Goal: Information Seeking & Learning: Learn about a topic

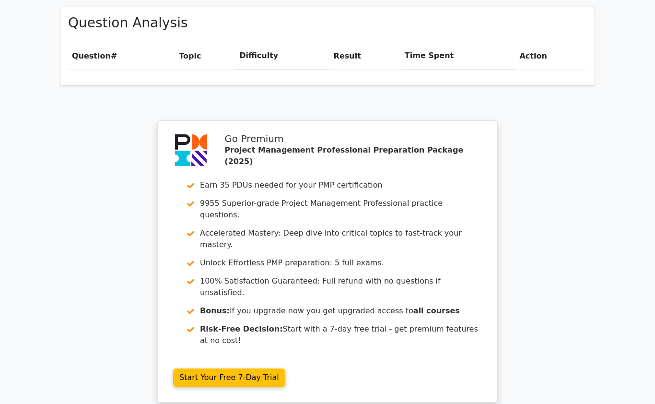
scroll to position [728, 0]
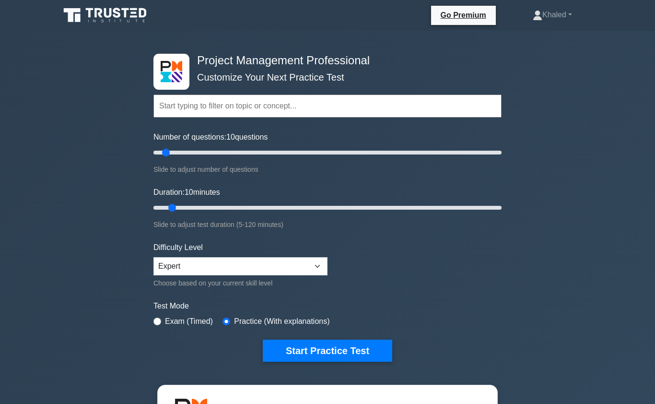
click at [312, 98] on input "text" at bounding box center [327, 105] width 348 height 23
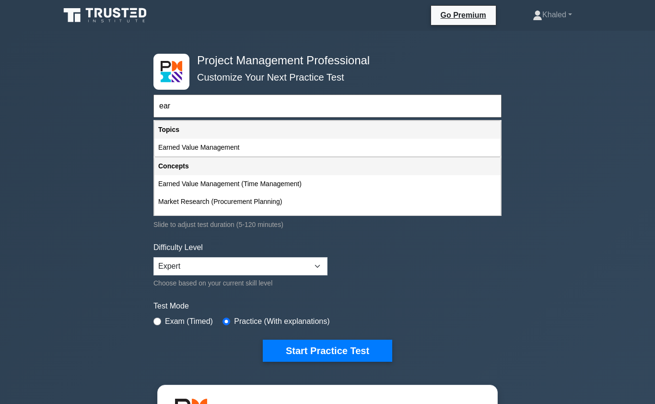
type input "ear"
click at [229, 149] on div "Earned Value Management" at bounding box center [327, 148] width 346 height 18
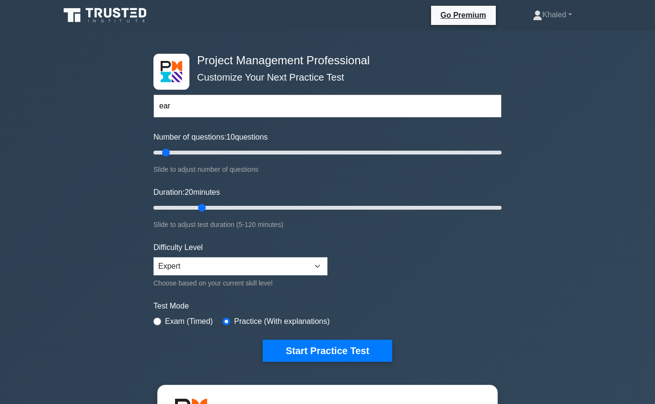
type input "20"
click at [307, 343] on button "Start Practice Test" at bounding box center [327, 350] width 129 height 22
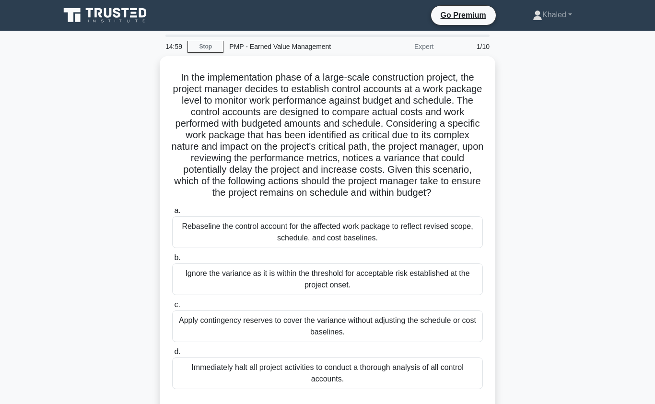
click at [314, 248] on div "Rebaseline the control account for the affected work package to reflect revised…" at bounding box center [327, 232] width 311 height 32
click at [172, 214] on input "a. Rebaseline the control account for the affected work package to reflect revi…" at bounding box center [172, 211] width 0 height 6
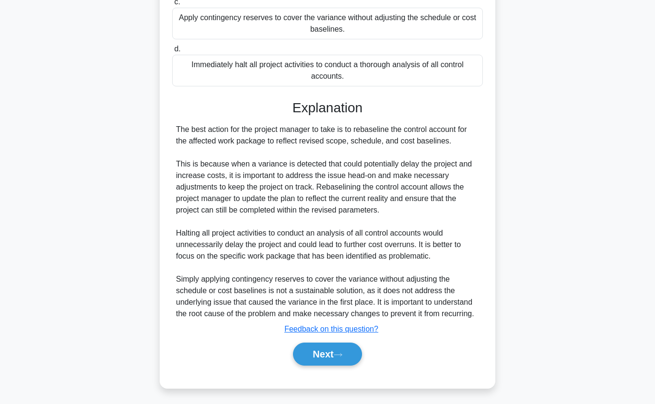
scroll to position [305, 0]
click at [332, 365] on button "Next" at bounding box center [327, 353] width 69 height 23
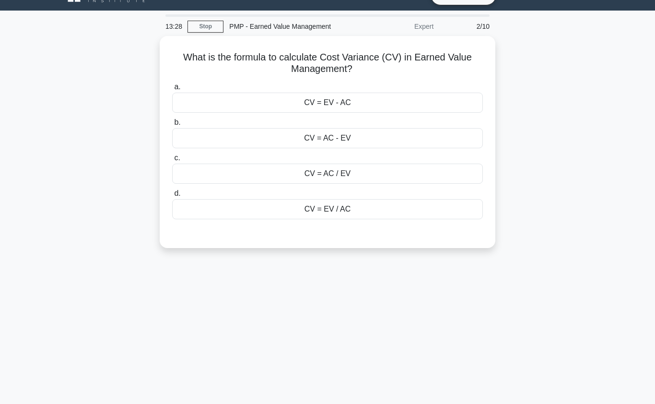
scroll to position [22, 0]
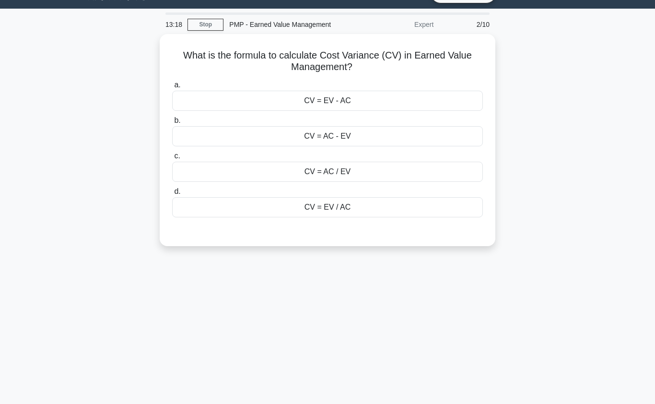
click at [356, 102] on div "CV = EV - AC" at bounding box center [327, 101] width 311 height 20
click at [172, 88] on input "a. CV = EV - AC" at bounding box center [172, 85] width 0 height 6
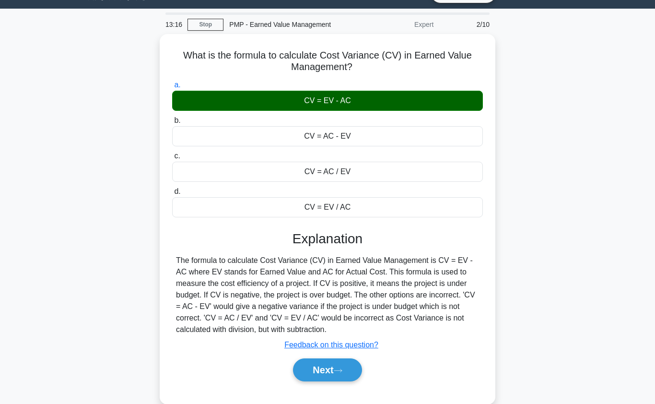
click at [331, 377] on button "Next" at bounding box center [327, 369] width 69 height 23
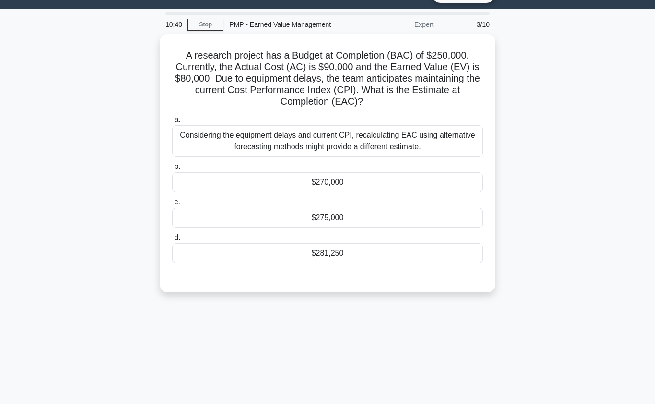
click at [351, 253] on div "$281,250" at bounding box center [327, 253] width 311 height 20
click at [172, 241] on input "d. $281,250" at bounding box center [172, 237] width 0 height 6
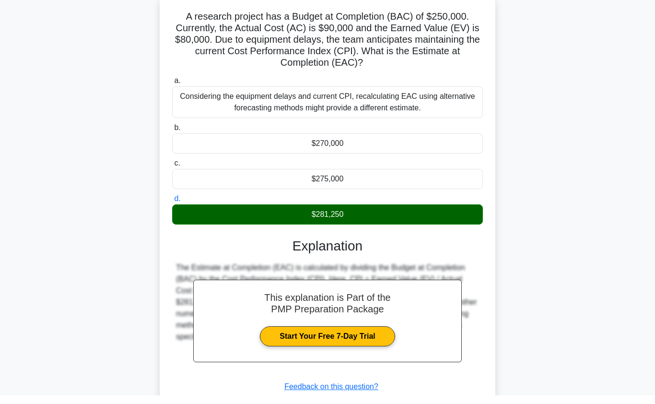
scroll to position [52, 0]
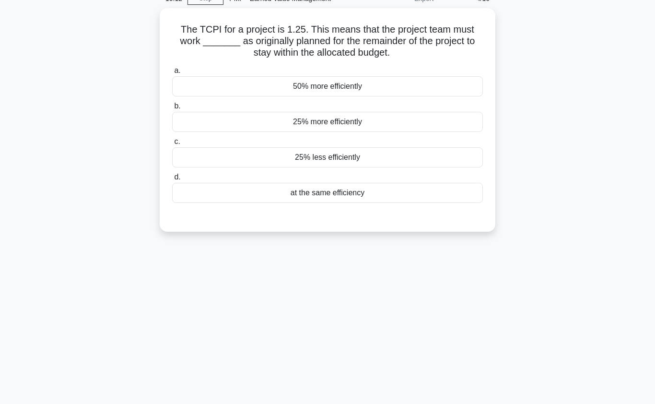
scroll to position [65, 0]
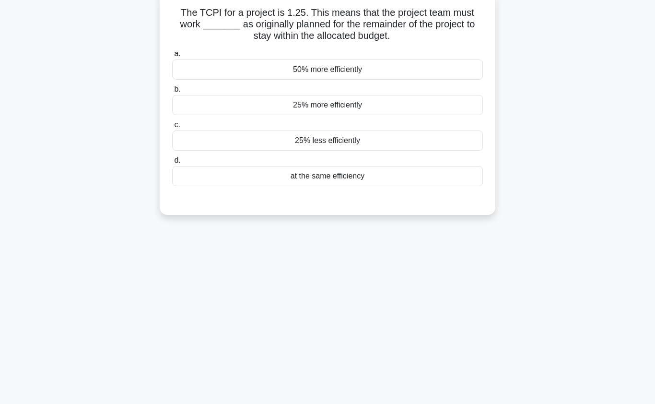
click at [345, 108] on div "25% more efficiently" at bounding box center [327, 105] width 311 height 20
click at [172, 93] on input "b. 25% more efficiently" at bounding box center [172, 89] width 0 height 6
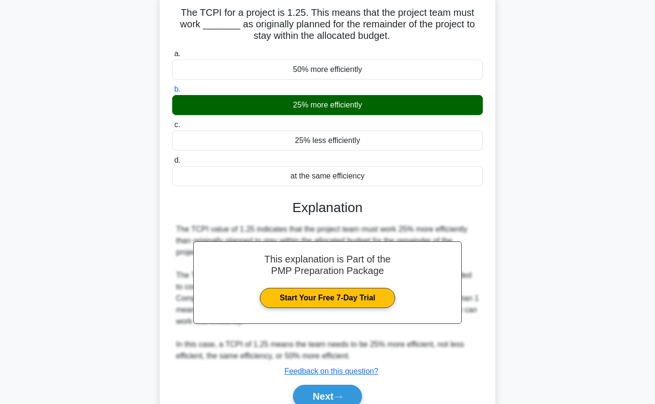
click at [336, 390] on button "Next" at bounding box center [327, 395] width 69 height 23
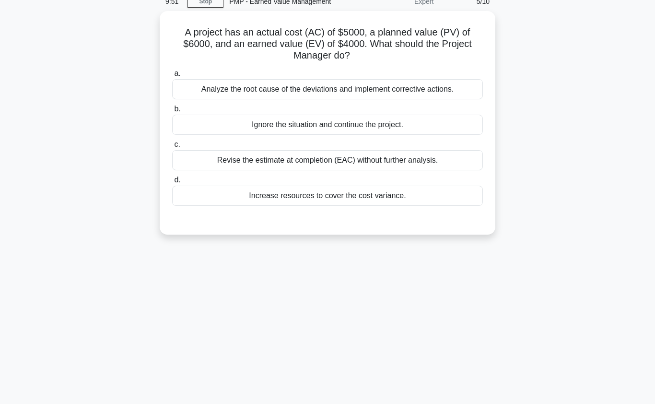
scroll to position [44, 0]
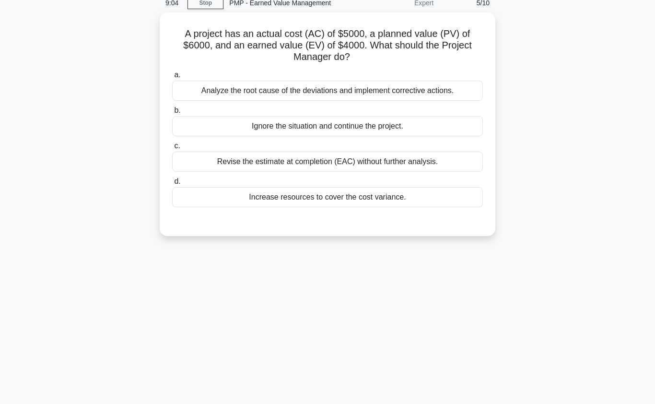
click at [340, 89] on div "Analyze the root cause of the deviations and implement corrective actions." at bounding box center [327, 91] width 311 height 20
click at [172, 78] on input "a. Analyze the root cause of the deviations and implement corrective actions." at bounding box center [172, 75] width 0 height 6
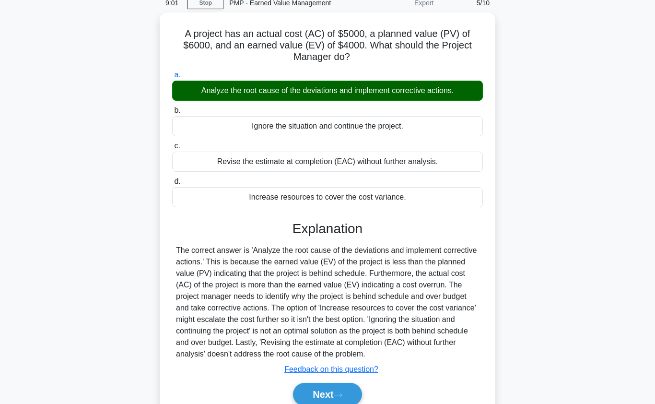
scroll to position [27, 0]
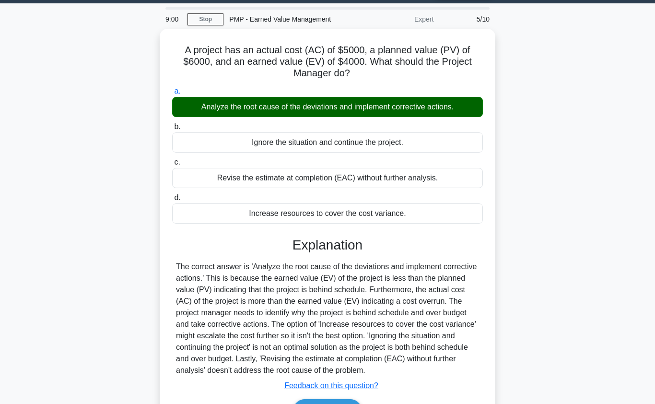
click at [337, 403] on button "Next" at bounding box center [327, 410] width 69 height 23
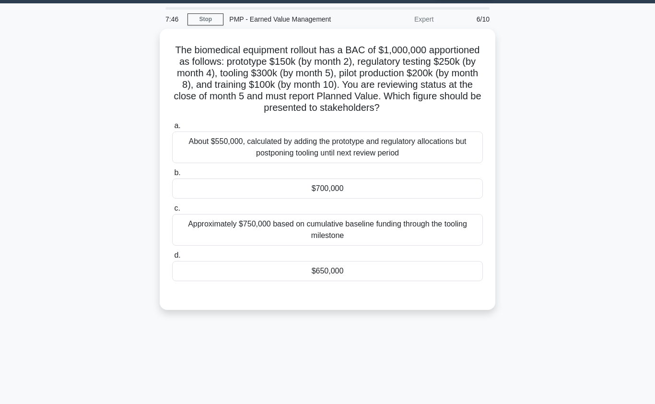
click at [348, 198] on div "$700,000" at bounding box center [327, 188] width 311 height 20
click at [172, 176] on input "b. $700,000" at bounding box center [172, 173] width 0 height 6
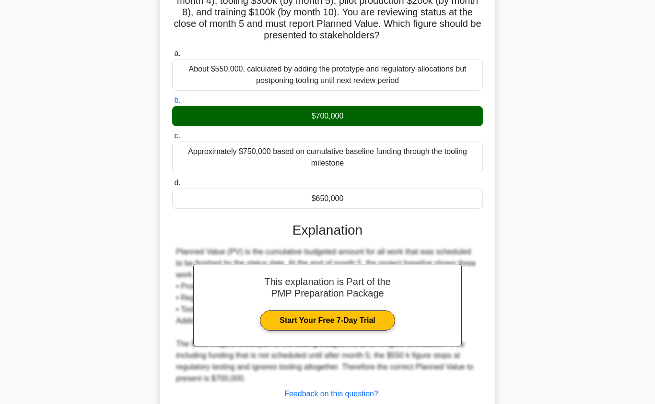
scroll to position [110, 0]
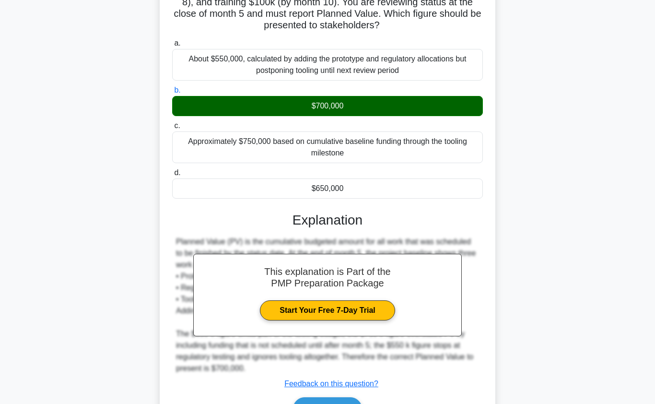
click at [330, 403] on button "Next" at bounding box center [327, 408] width 69 height 23
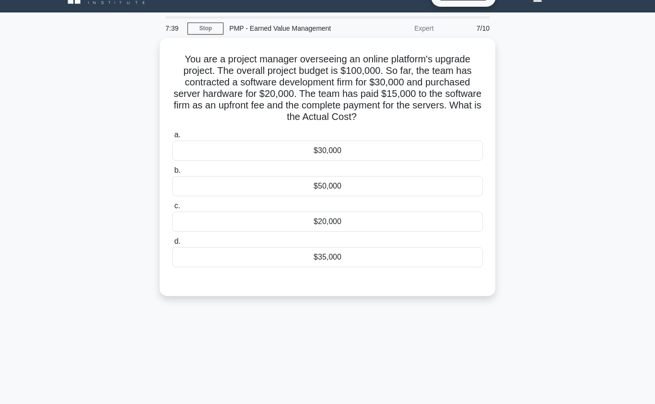
scroll to position [0, 0]
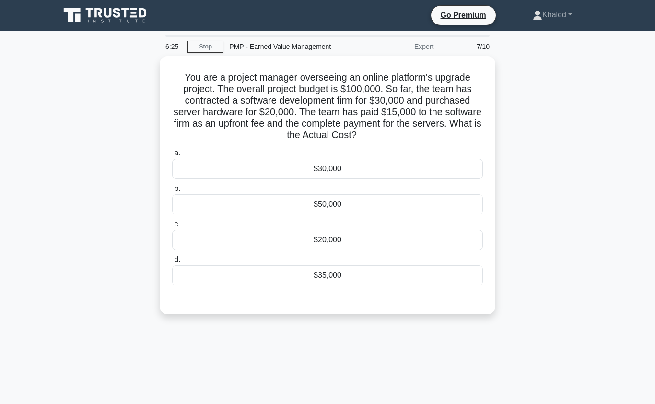
click at [322, 280] on div "$35,000" at bounding box center [327, 275] width 311 height 20
click at [172, 263] on input "d. $35,000" at bounding box center [172, 259] width 0 height 6
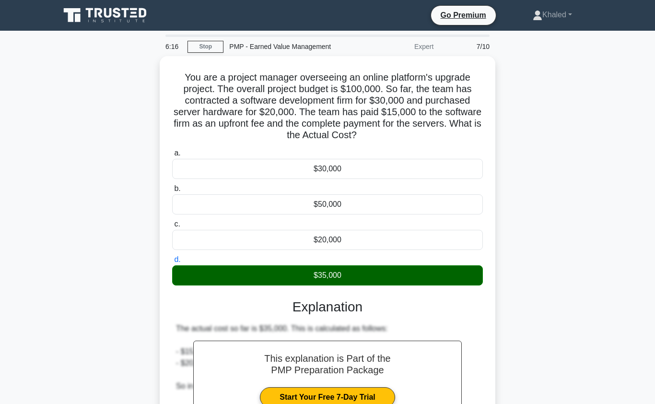
click at [320, 403] on div "The actual cost so far is $35,000. This is calculated as follows: - $15,000 pai…" at bounding box center [327, 380] width 311 height 115
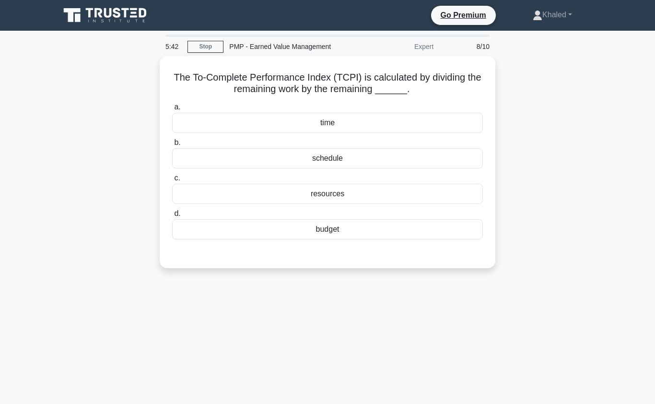
click at [361, 193] on div "resources" at bounding box center [327, 194] width 311 height 20
click at [172, 181] on input "c. resources" at bounding box center [172, 178] width 0 height 6
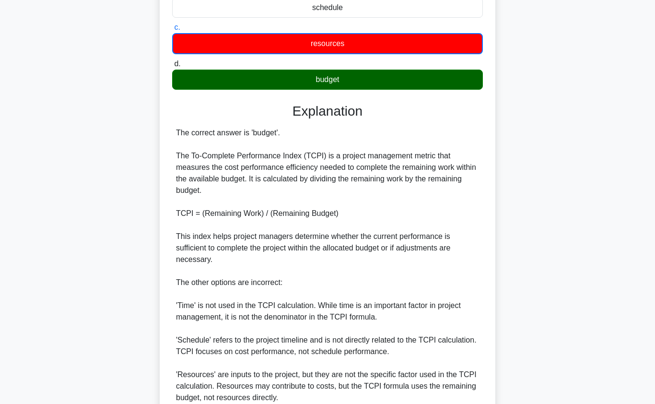
scroll to position [151, 0]
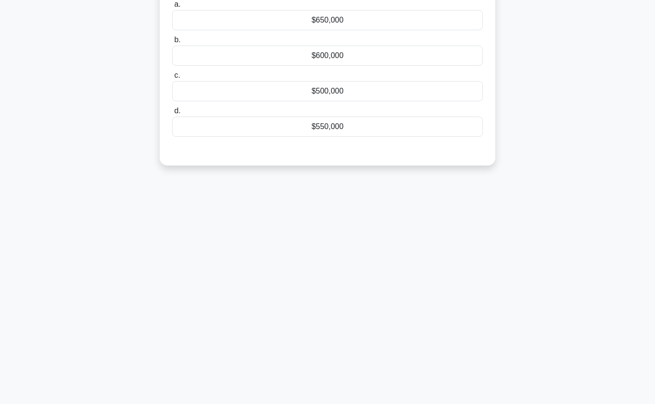
scroll to position [48, 0]
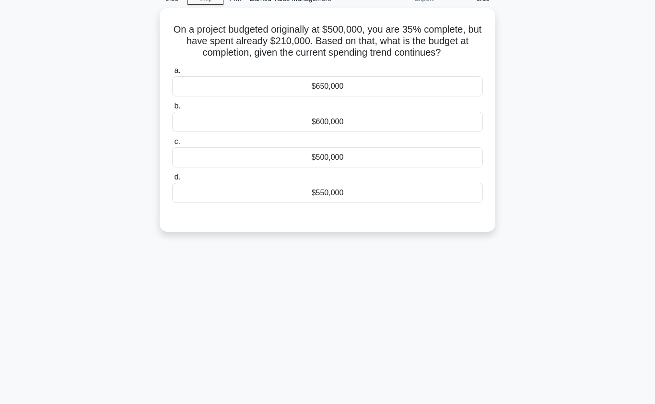
click at [356, 198] on div "$550,000" at bounding box center [327, 193] width 311 height 20
click at [172, 180] on input "d. $550,000" at bounding box center [172, 177] width 0 height 6
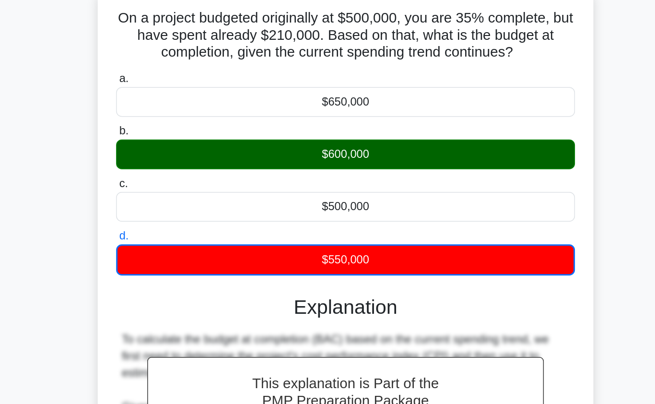
scroll to position [0, 0]
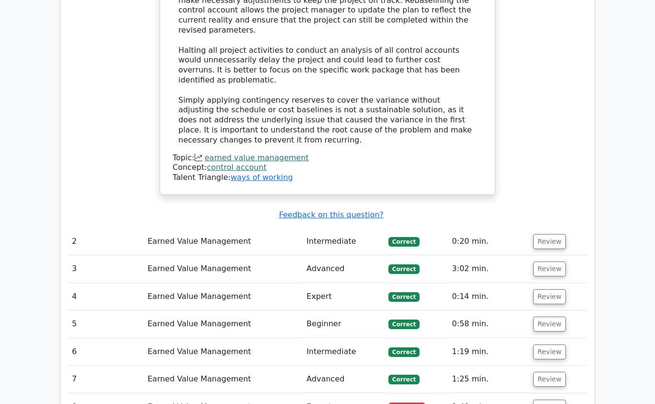
scroll to position [1252, 0]
click at [431, 393] on td "Incorrect" at bounding box center [416, 406] width 64 height 27
click at [547, 399] on button "Review" at bounding box center [549, 406] width 33 height 15
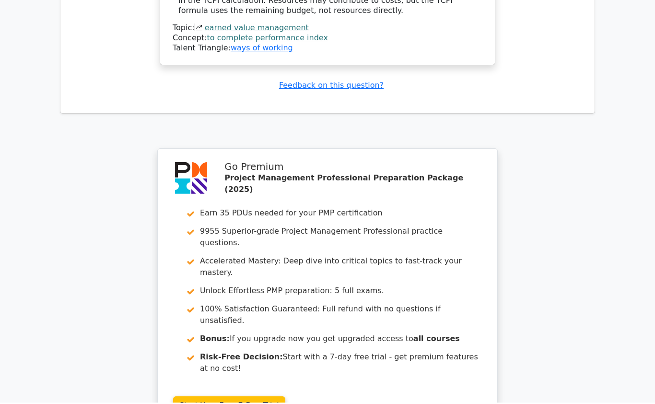
scroll to position [2168, 0]
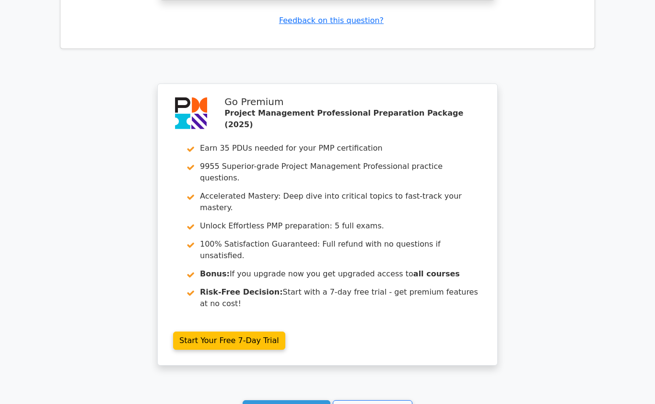
click at [291, 400] on link "Continue practicing" at bounding box center [287, 409] width 88 height 18
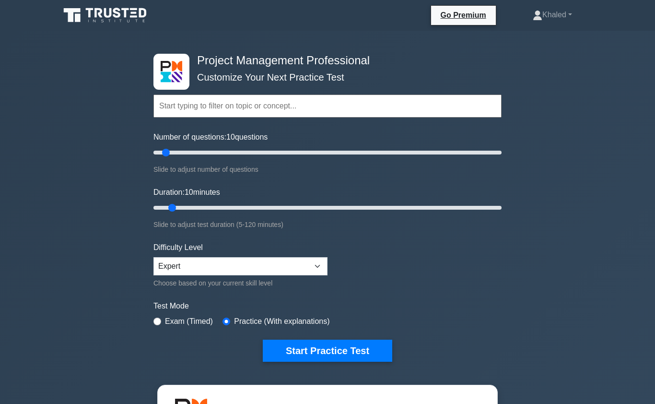
click at [216, 109] on input "text" at bounding box center [327, 105] width 348 height 23
type input "w"
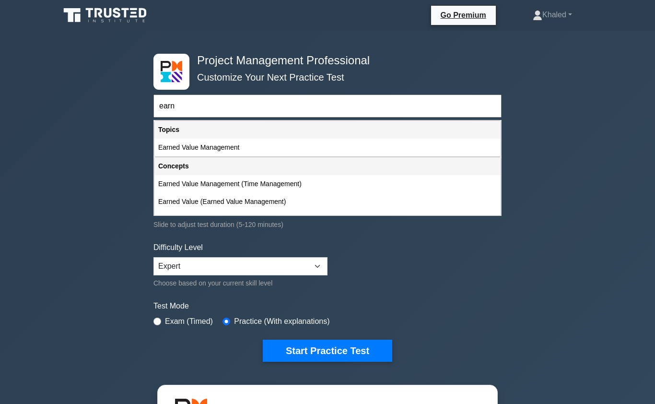
click at [245, 146] on div "Earned Value Management" at bounding box center [327, 148] width 346 height 18
type input "Earned Value Management"
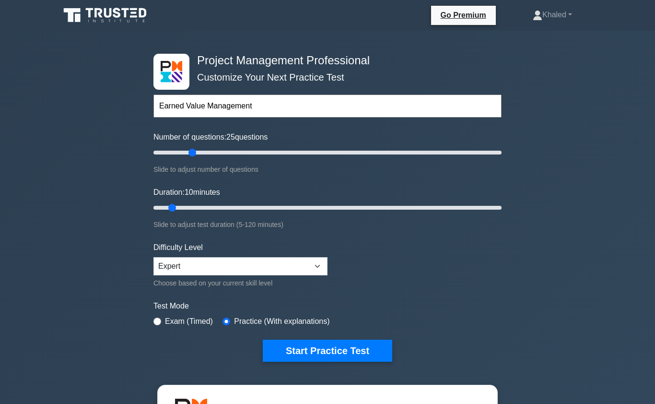
type input "25"
type input "85"
click at [308, 345] on button "Start Practice Test" at bounding box center [327, 350] width 129 height 22
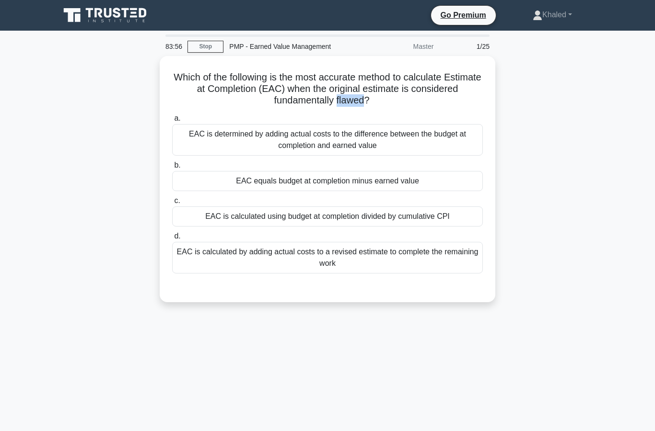
click at [440, 102] on h5 "Which of the following is the most accurate method to calculate Estimate at Com…" at bounding box center [327, 88] width 313 height 35
click at [543, 176] on div "Which of the following is the most accurate method to calculate Estimate at Com…" at bounding box center [327, 185] width 546 height 258
click at [336, 86] on h5 "Which of the following is the most accurate method to calculate Estimate at Com…" at bounding box center [327, 88] width 313 height 35
click at [569, 250] on div "Which of the following is the most accurate method to calculate Estimate at Com…" at bounding box center [327, 185] width 546 height 258
click at [369, 189] on div "EAC equals budget at completion minus earned value" at bounding box center [327, 181] width 311 height 20
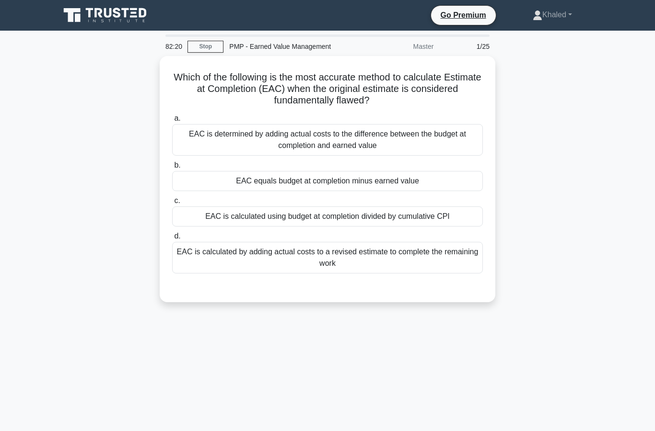
click at [172, 169] on input "b. EAC equals budget at completion minus earned value" at bounding box center [172, 166] width 0 height 6
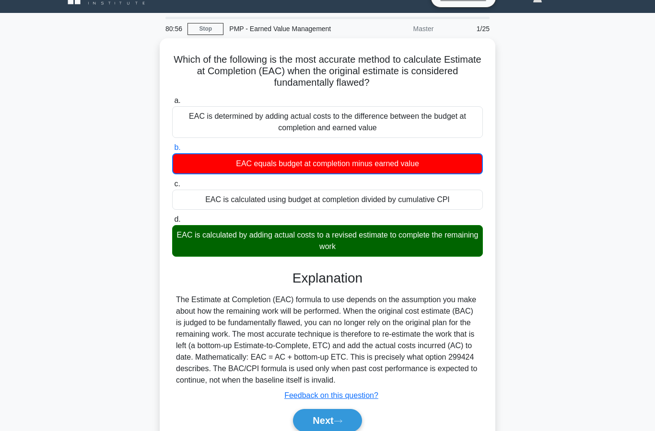
scroll to position [6, 0]
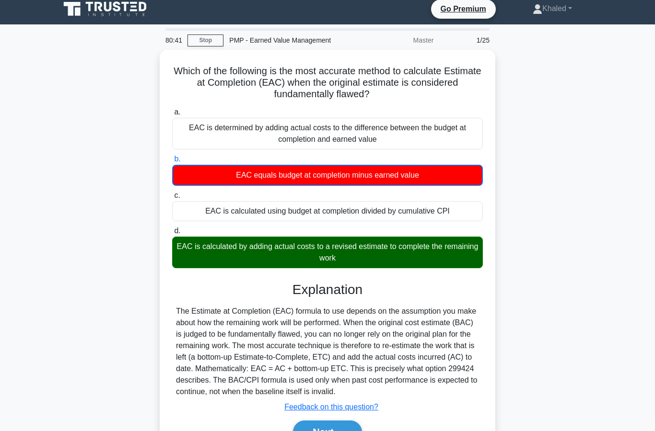
click at [326, 431] on button "Next" at bounding box center [327, 432] width 69 height 23
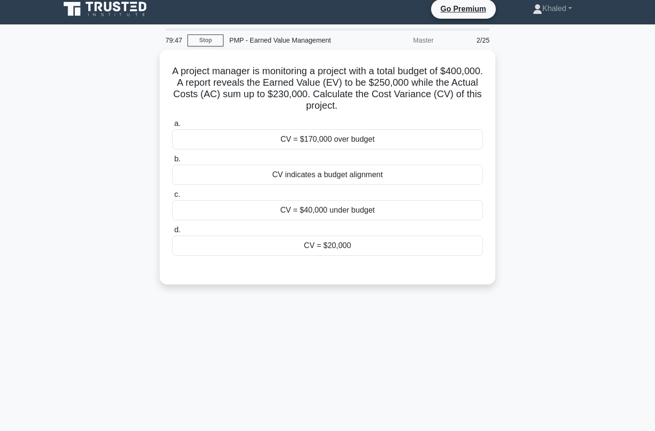
click at [365, 242] on div "CV = $20,000" at bounding box center [327, 246] width 311 height 20
click at [172, 233] on input "d. CV = $20,000" at bounding box center [172, 230] width 0 height 6
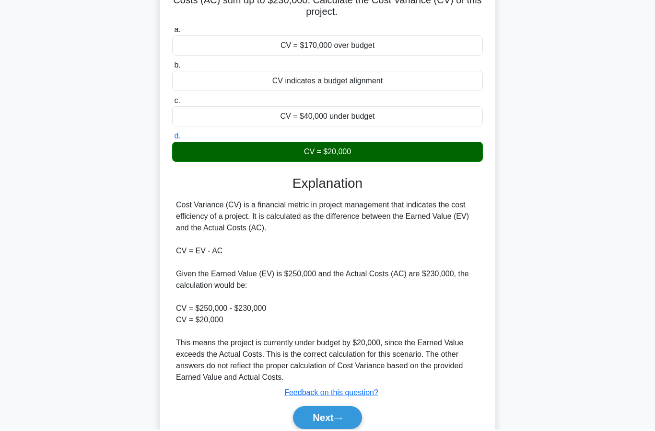
scroll to position [98, 0]
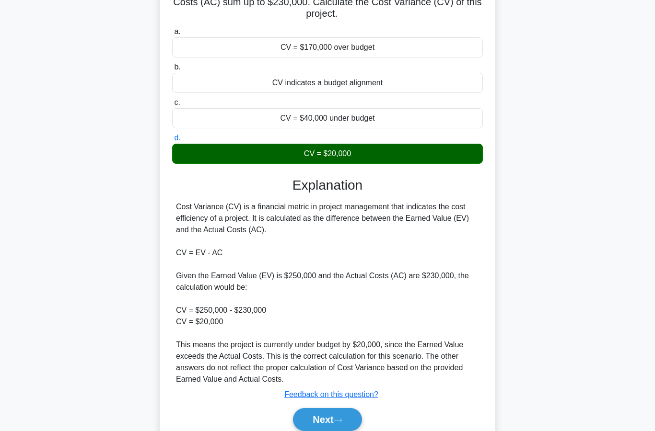
click at [342, 420] on icon at bounding box center [338, 420] width 9 height 5
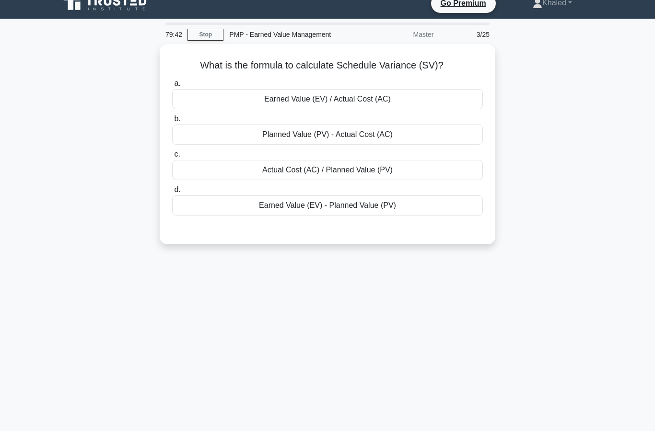
scroll to position [10, 0]
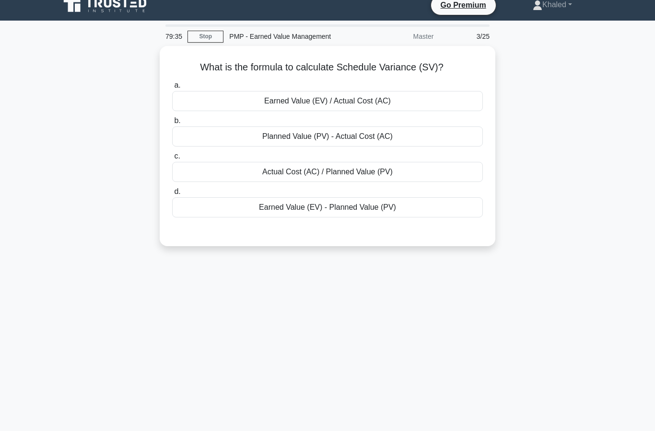
click at [358, 211] on div "Earned Value (EV) - Planned Value (PV)" at bounding box center [327, 207] width 311 height 20
click at [172, 195] on input "d. Earned Value (EV) - Planned Value (PV)" at bounding box center [172, 192] width 0 height 6
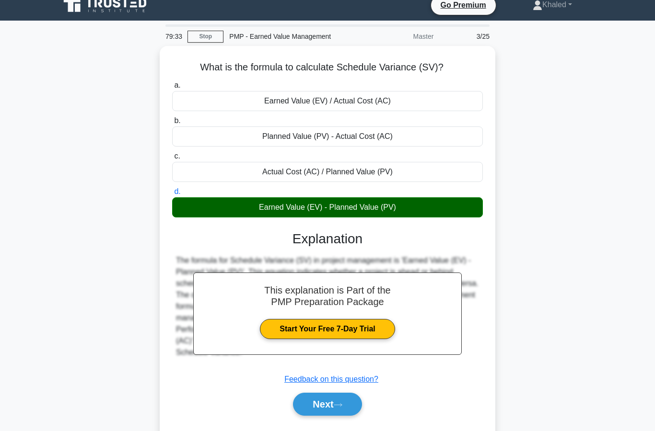
click at [346, 399] on button "Next" at bounding box center [327, 404] width 69 height 23
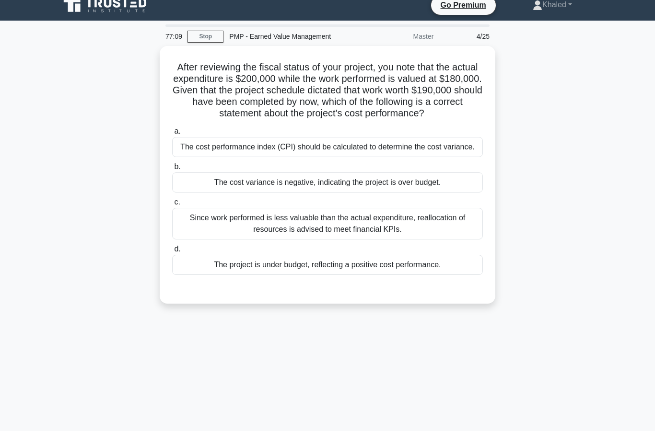
click at [326, 157] on div "The cost performance index (CPI) should be calculated to determine the cost var…" at bounding box center [327, 147] width 311 height 20
click at [172, 135] on input "a. The cost performance index (CPI) should be calculated to determine the cost …" at bounding box center [172, 131] width 0 height 6
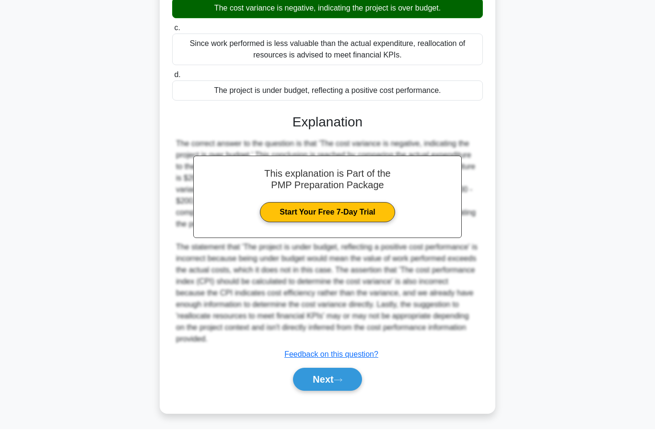
scroll to position [230, 0]
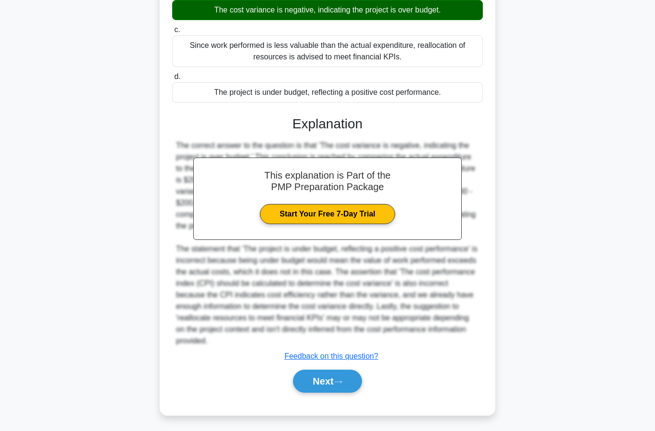
click at [336, 383] on button "Next" at bounding box center [327, 381] width 69 height 23
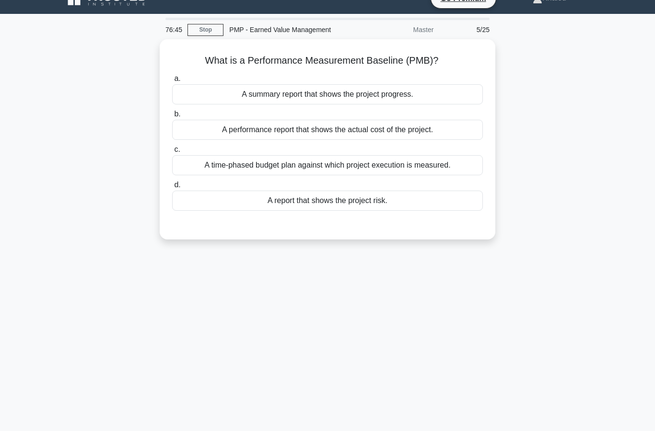
scroll to position [0, 0]
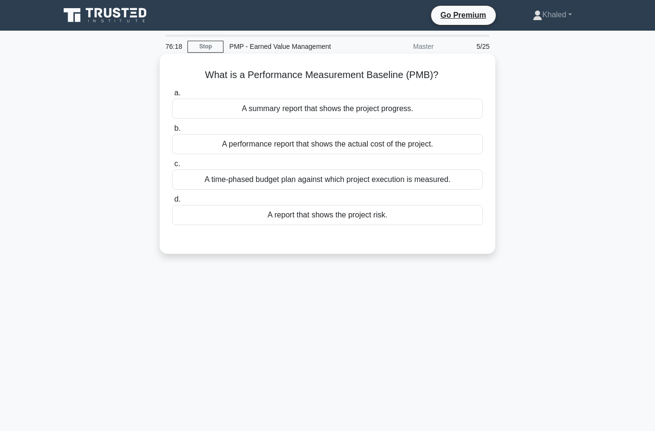
click at [320, 186] on div "A time-phased budget plan against which project execution is measured." at bounding box center [327, 180] width 311 height 20
click at [172, 167] on input "c. A time-phased budget plan against which project execution is measured." at bounding box center [172, 164] width 0 height 6
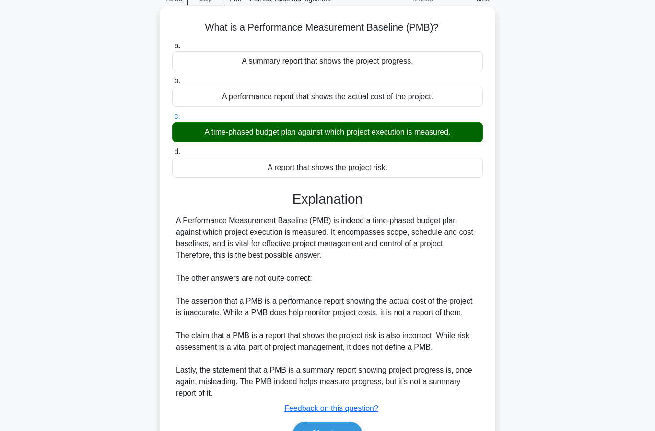
scroll to position [87, 0]
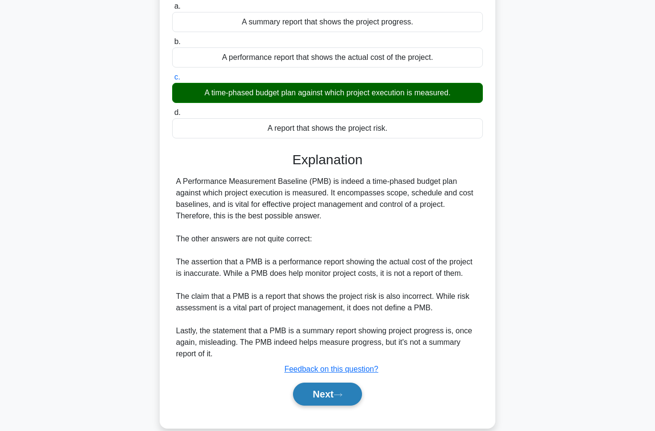
click at [330, 406] on button "Next" at bounding box center [327, 394] width 69 height 23
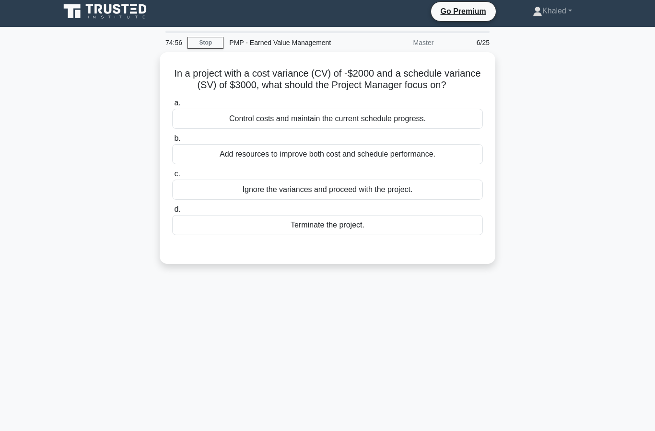
scroll to position [0, 0]
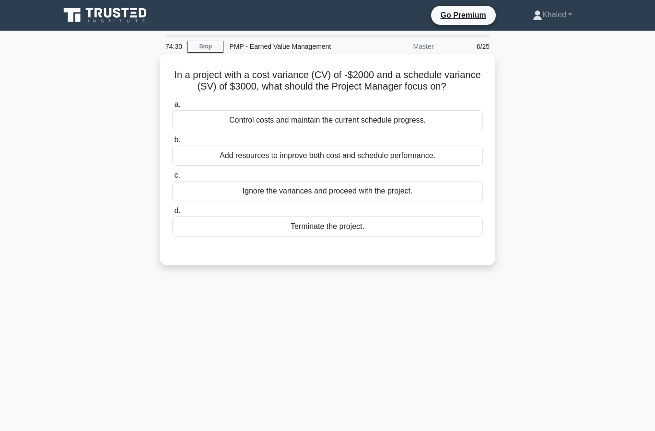
click at [316, 130] on div "Control costs and maintain the current schedule progress." at bounding box center [327, 120] width 311 height 20
click at [172, 108] on input "a. Control costs and maintain the current schedule progress." at bounding box center [172, 105] width 0 height 6
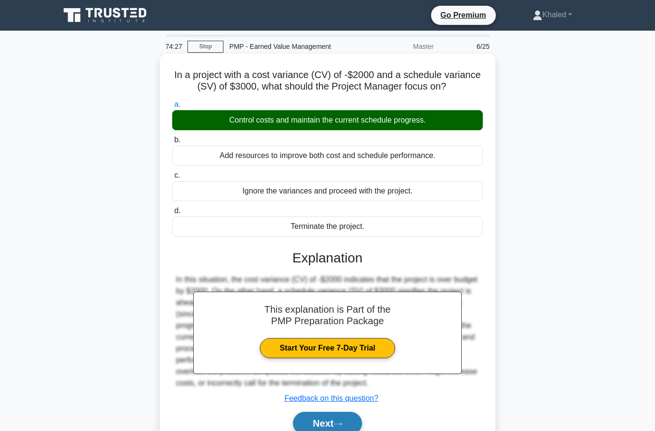
click at [332, 431] on button "Next" at bounding box center [327, 423] width 69 height 23
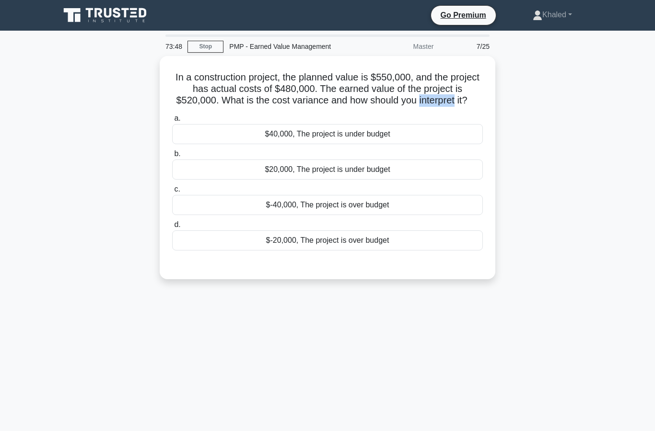
click at [581, 207] on div "In a construction project, the planned value is $550,000, and the project has a…" at bounding box center [327, 173] width 546 height 235
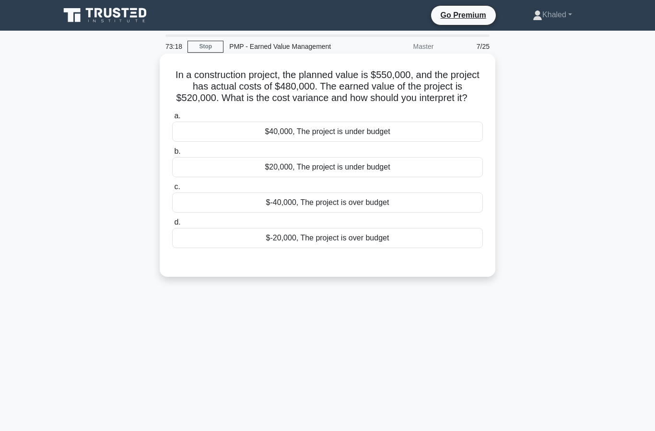
click at [397, 142] on div "$40,000, The project is under budget" at bounding box center [327, 132] width 311 height 20
click at [172, 119] on input "a. $40,000, The project is under budget" at bounding box center [172, 116] width 0 height 6
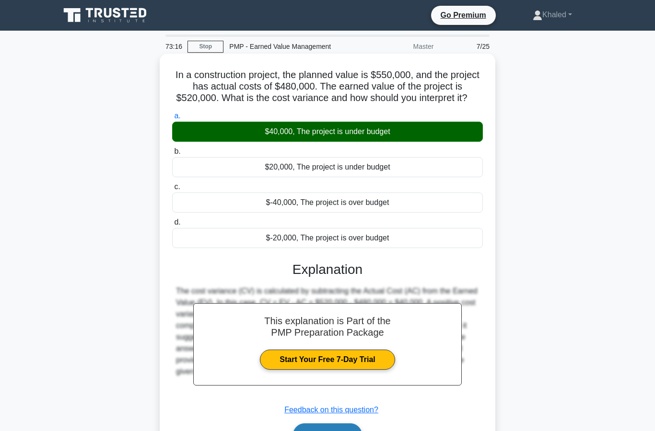
click at [328, 431] on button "Next" at bounding box center [327, 435] width 69 height 23
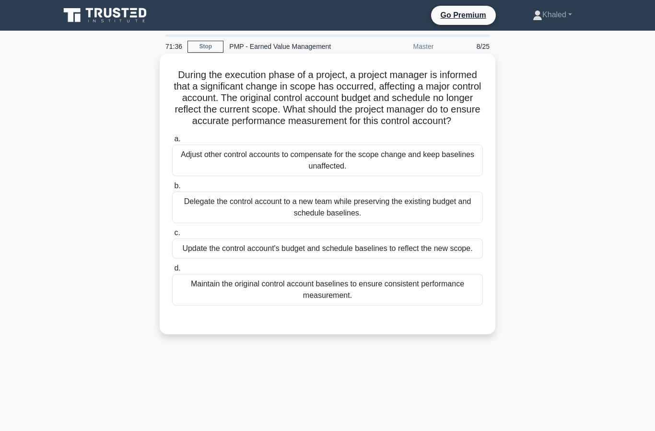
click at [329, 174] on div "Adjust other control accounts to compensate for the scope change and keep basel…" at bounding box center [327, 161] width 311 height 32
click at [172, 142] on input "a. Adjust other control accounts to compensate for the scope change and keep ba…" at bounding box center [172, 139] width 0 height 6
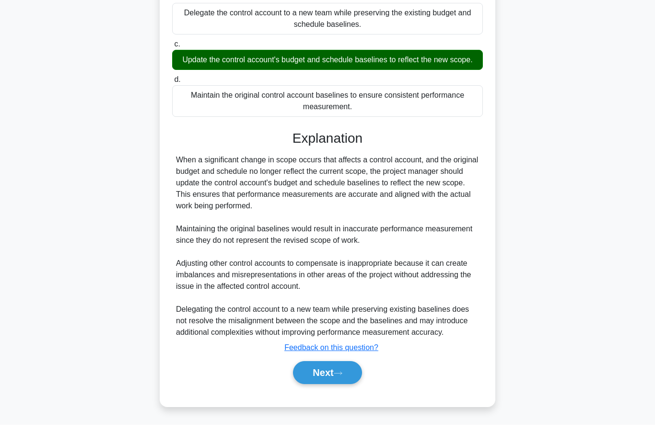
scroll to position [230, 0]
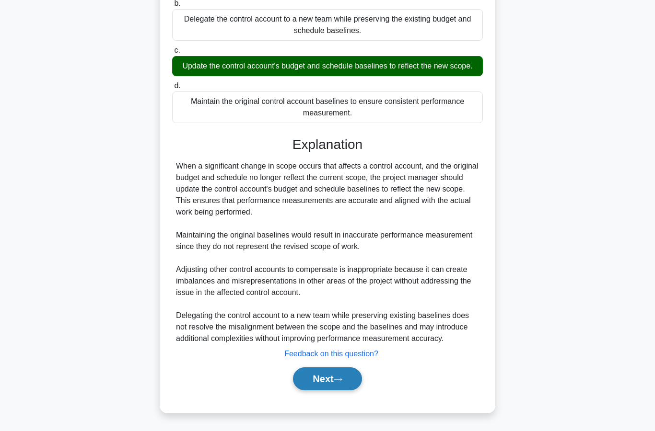
click at [328, 383] on button "Next" at bounding box center [327, 379] width 69 height 23
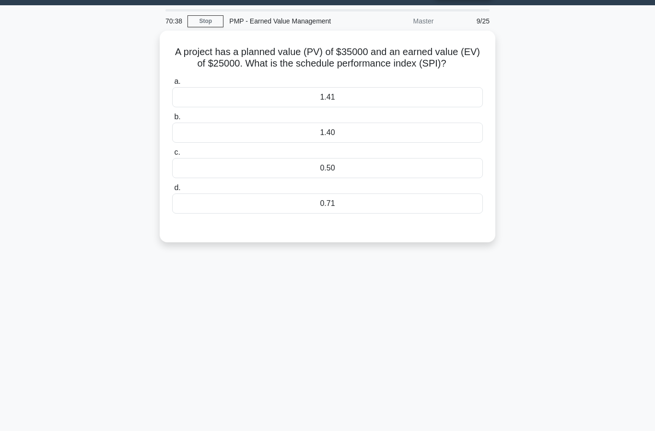
scroll to position [22, 0]
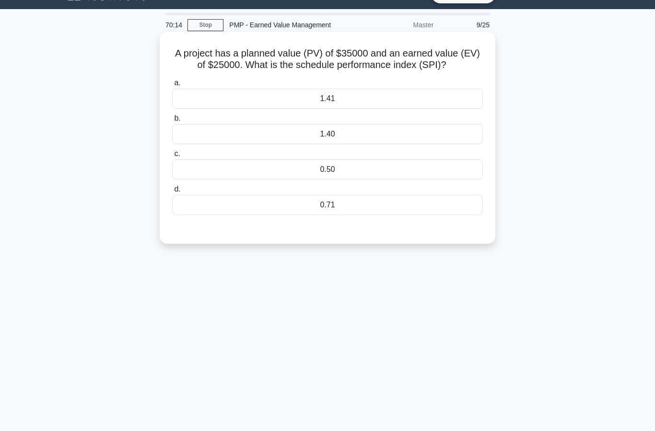
click at [334, 215] on div "0.71" at bounding box center [327, 205] width 311 height 20
click at [172, 193] on input "d. 0.71" at bounding box center [172, 189] width 0 height 6
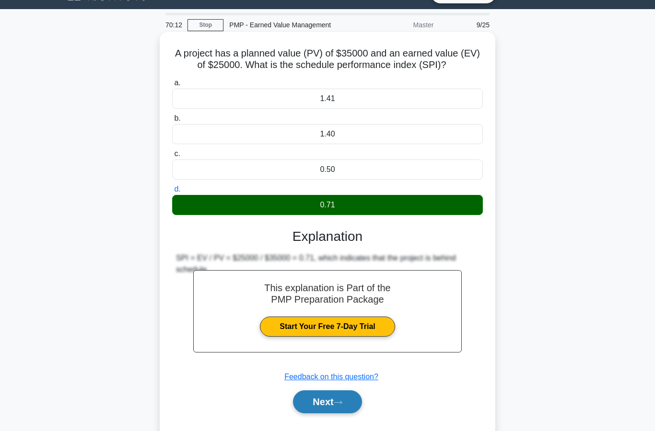
click at [333, 410] on button "Next" at bounding box center [327, 402] width 69 height 23
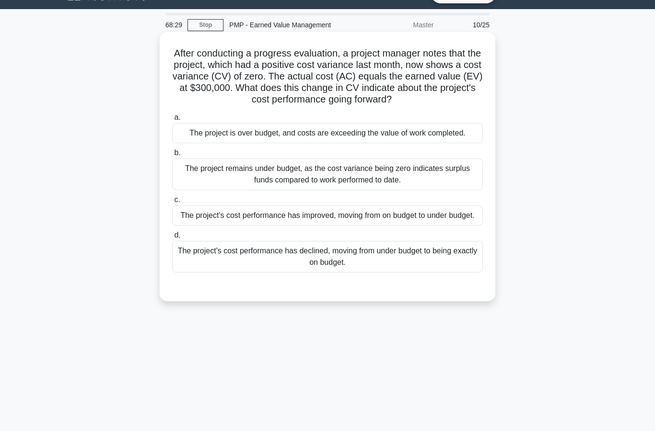
click at [335, 273] on div "The project's cost performance has declined, moving from under budget to being …" at bounding box center [327, 257] width 311 height 32
click at [172, 239] on input "d. The project's cost performance has declined, moving from under budget to bei…" at bounding box center [172, 235] width 0 height 6
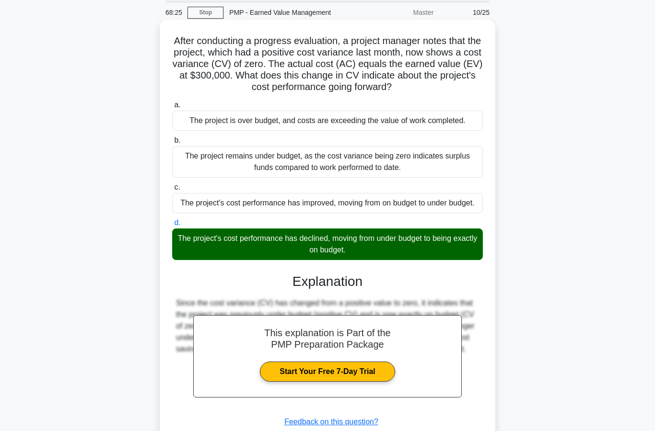
scroll to position [98, 0]
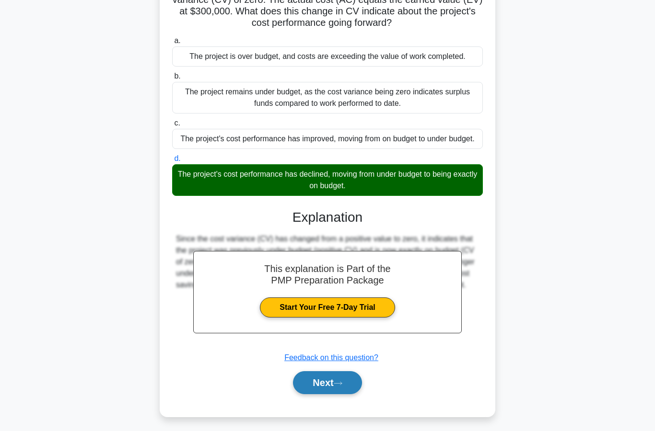
click at [330, 395] on button "Next" at bounding box center [327, 383] width 69 height 23
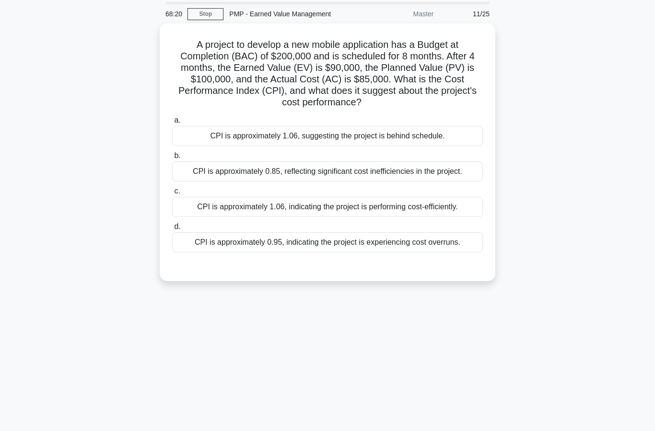
scroll to position [29, 0]
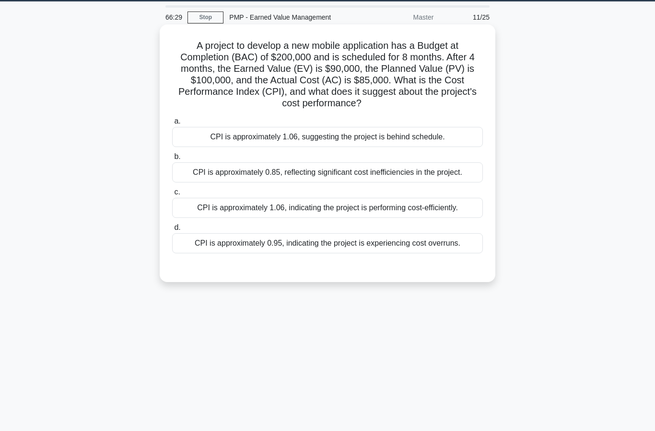
click at [349, 218] on div "CPI is approximately 1.06, indicating the project is performing cost-efficientl…" at bounding box center [327, 208] width 311 height 20
click at [172, 196] on input "c. CPI is approximately 1.06, indicating the project is performing cost-efficie…" at bounding box center [172, 192] width 0 height 6
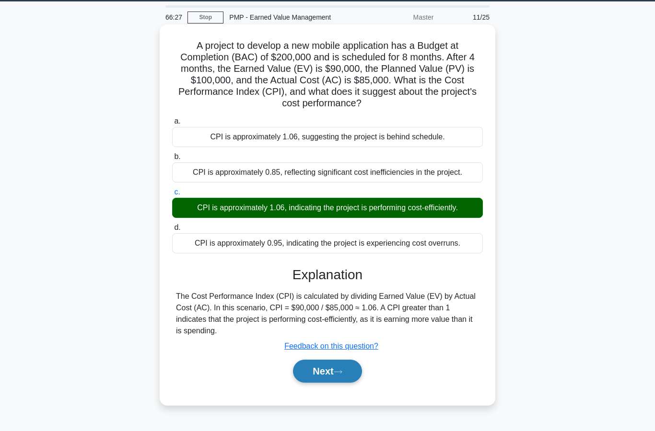
click at [327, 383] on button "Next" at bounding box center [327, 371] width 69 height 23
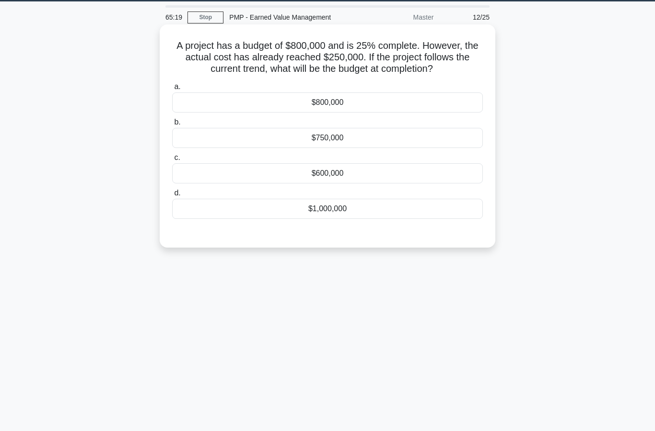
click at [358, 219] on div "$1,000,000" at bounding box center [327, 209] width 311 height 20
click at [172, 197] on input "d. $1,000,000" at bounding box center [172, 193] width 0 height 6
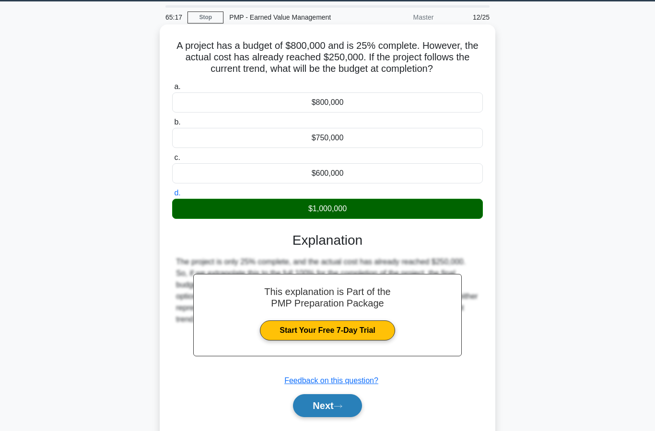
click at [330, 418] on button "Next" at bounding box center [327, 406] width 69 height 23
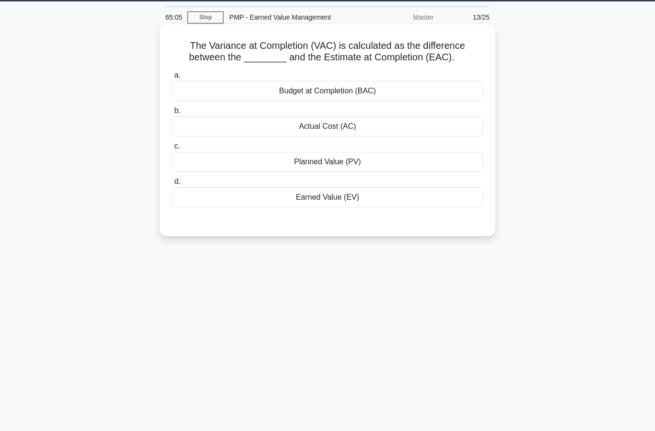
click at [331, 101] on div "Budget at Completion (BAC)" at bounding box center [327, 91] width 311 height 20
click at [172, 79] on input "a. Budget at Completion (BAC)" at bounding box center [172, 75] width 0 height 6
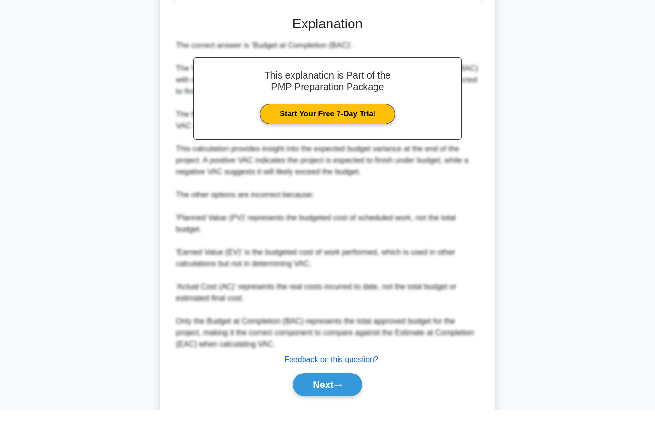
scroll to position [252, 0]
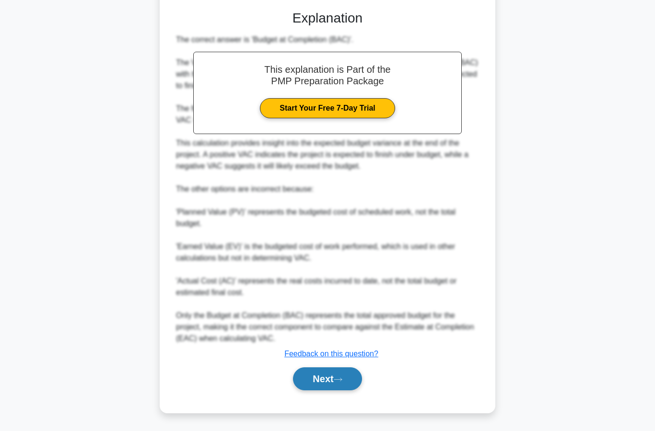
click at [330, 381] on button "Next" at bounding box center [327, 379] width 69 height 23
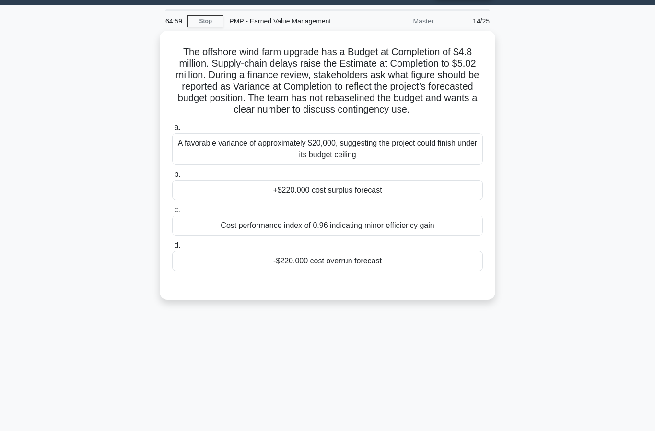
scroll to position [12, 0]
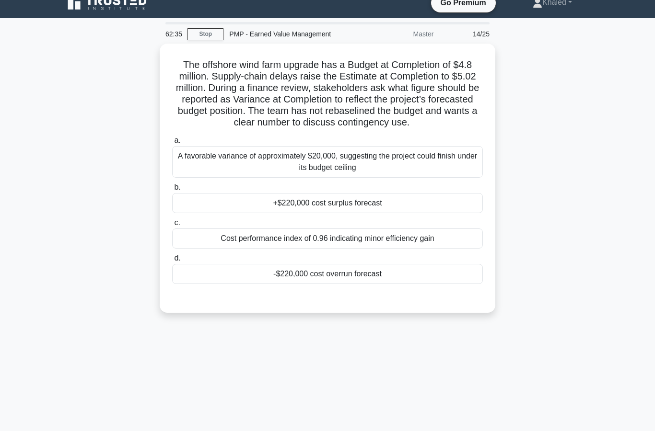
click at [570, 287] on div "The offshore wind farm upgrade has a Budget at Completion of $4.8 million. Supp…" at bounding box center [327, 184] width 546 height 281
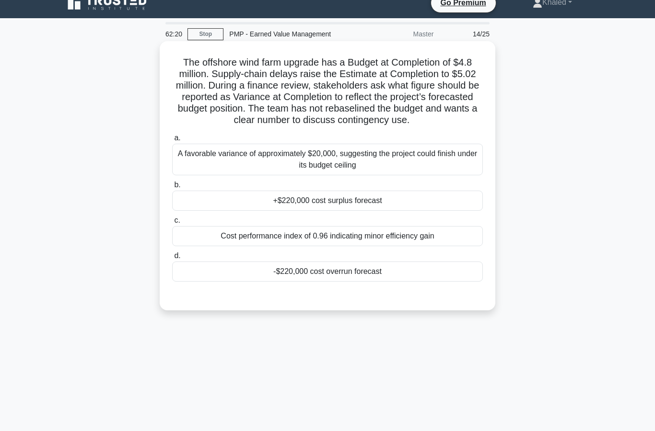
click at [340, 282] on div "-$220,000 cost overrun forecast" at bounding box center [327, 272] width 311 height 20
click at [172, 259] on input "d. -$220,000 cost overrun forecast" at bounding box center [172, 256] width 0 height 6
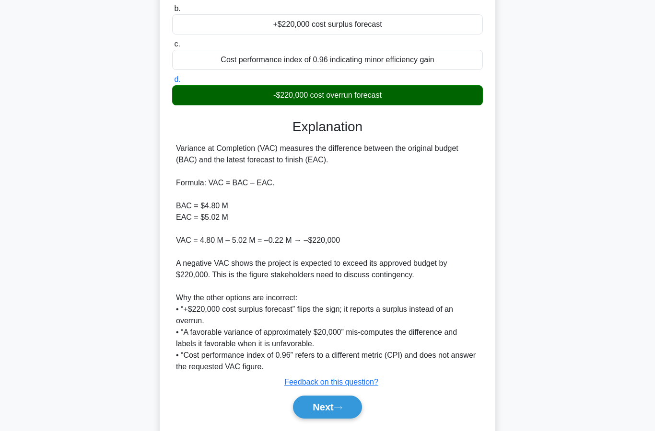
scroll to position [190, 0]
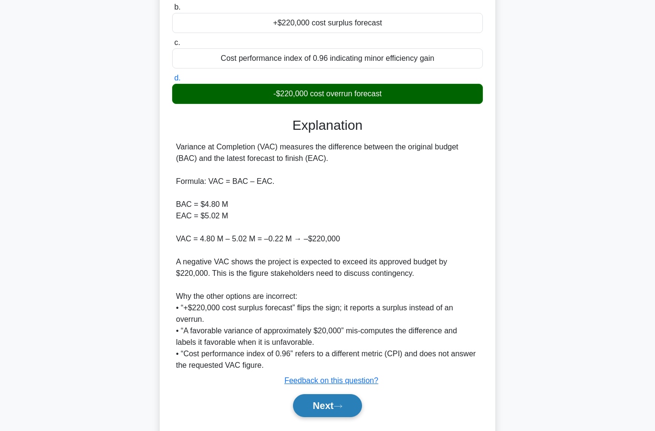
click at [323, 418] on button "Next" at bounding box center [327, 406] width 69 height 23
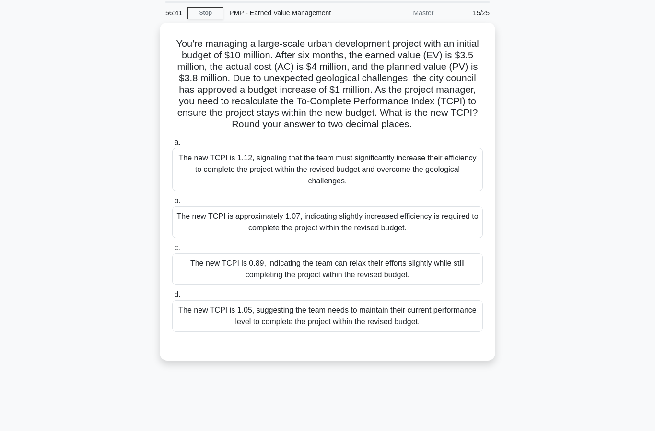
scroll to position [35, 0]
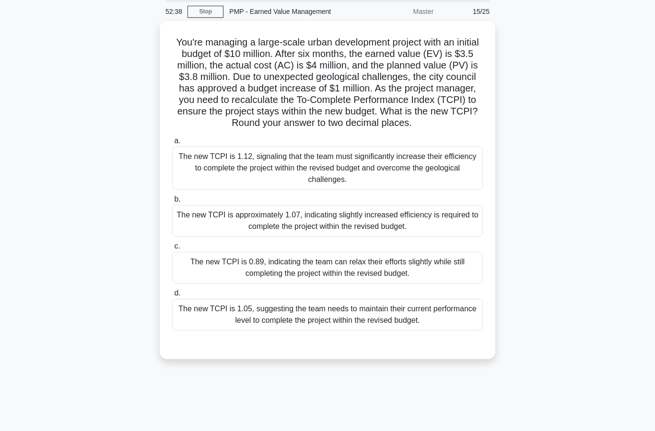
click at [296, 186] on div "The new TCPI is 1.12, signaling that the team must significantly increase their…" at bounding box center [327, 168] width 311 height 43
click at [172, 144] on input "a. The new TCPI is 1.12, signaling that the team must significantly increase th…" at bounding box center [172, 141] width 0 height 6
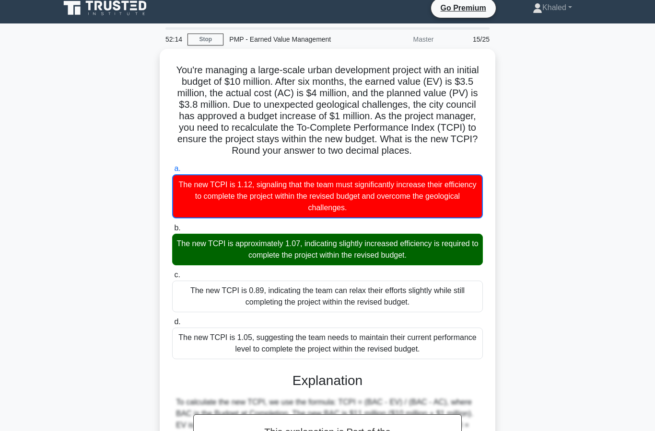
scroll to position [0, 0]
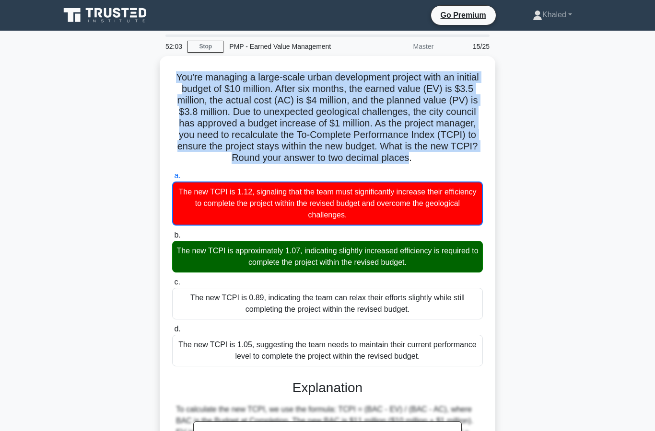
copy h5 "You're managing a large-scale urban development project with an initial budget …"
click at [544, 305] on div "You're managing a large-scale urban development project with an initial budget …" at bounding box center [327, 327] width 546 height 543
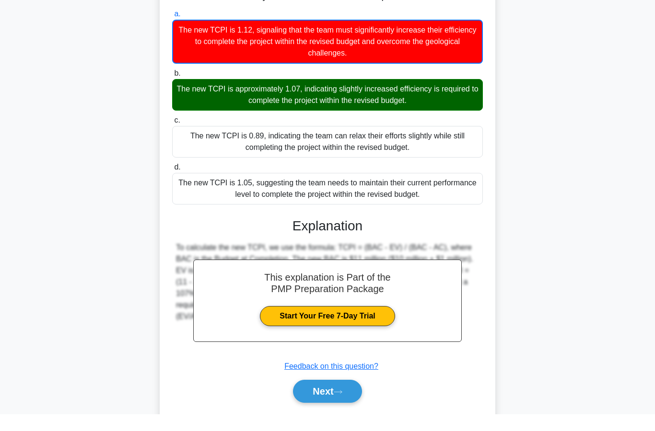
scroll to position [184, 0]
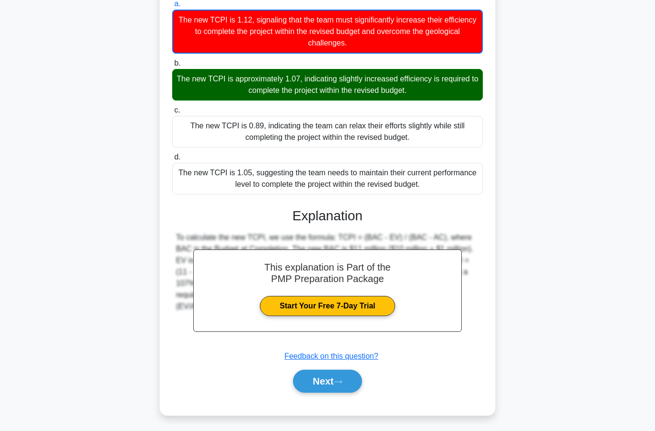
click at [337, 383] on button "Next" at bounding box center [327, 381] width 69 height 23
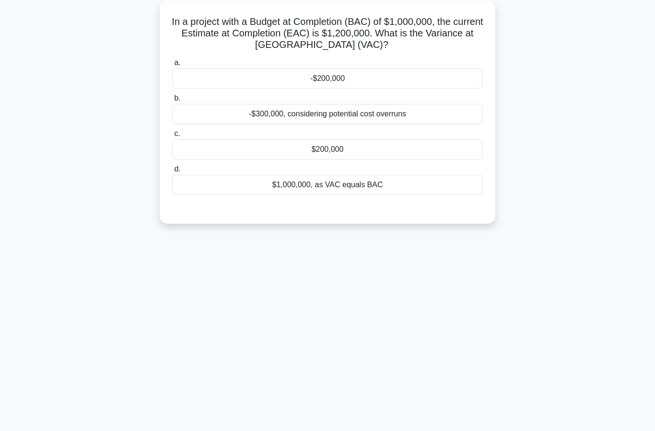
scroll to position [0, 0]
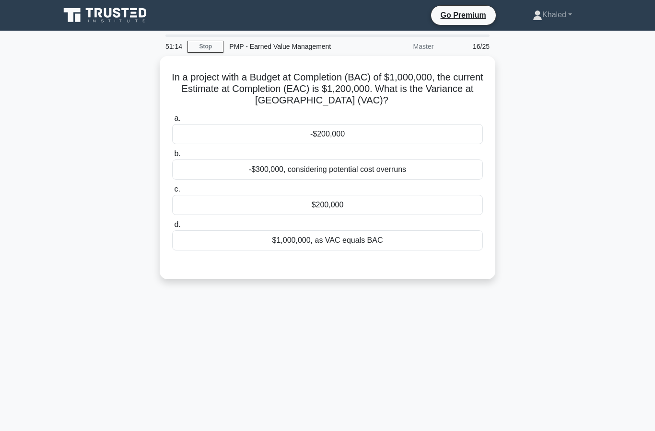
click at [353, 131] on div "-$200,000" at bounding box center [327, 134] width 311 height 20
click at [172, 122] on input "a. -$200,000" at bounding box center [172, 119] width 0 height 6
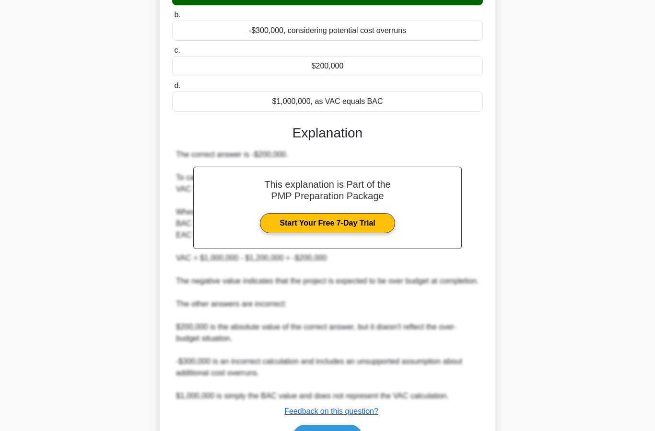
scroll to position [144, 0]
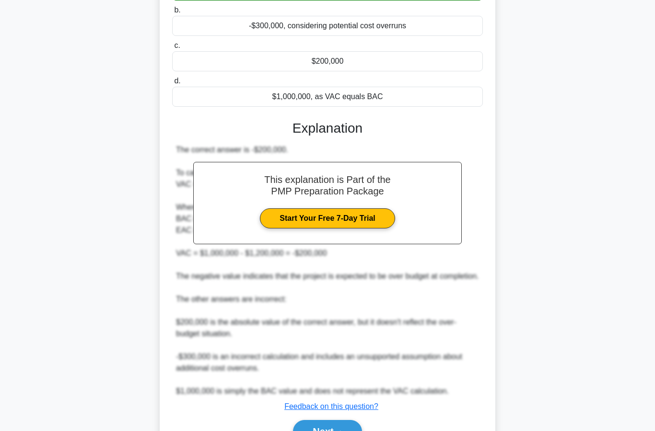
click at [345, 431] on button "Next" at bounding box center [327, 431] width 69 height 23
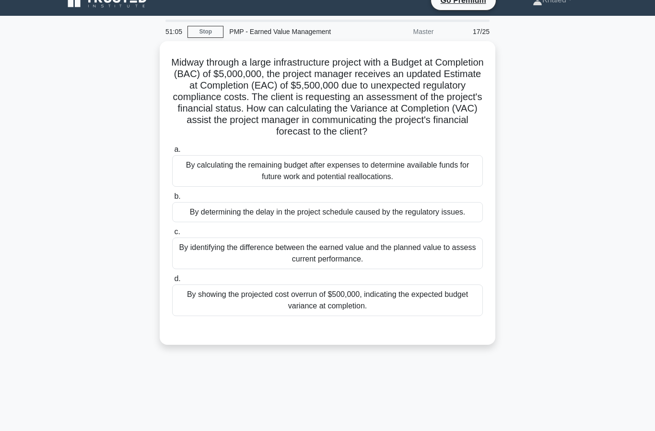
scroll to position [14, 0]
click at [351, 317] on div "By showing the projected cost overrun of $500,000, indicating the expected budg…" at bounding box center [327, 301] width 311 height 32
click at [172, 283] on input "d. By showing the projected cost overrun of $500,000, indicating the expected b…" at bounding box center [172, 280] width 0 height 6
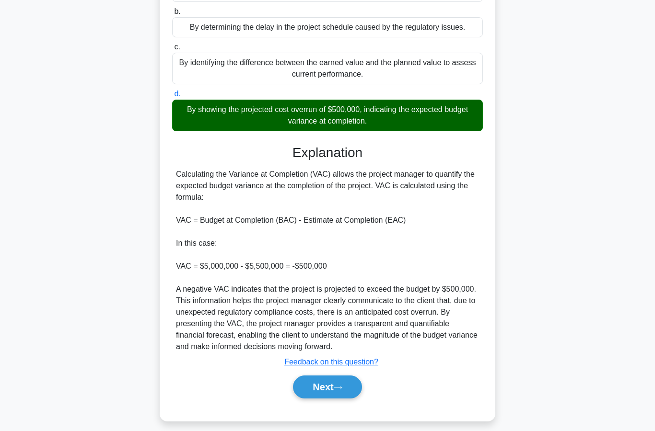
scroll to position [202, 0]
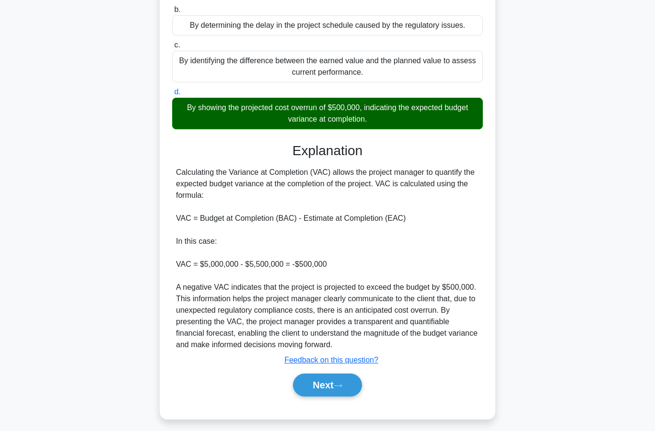
click at [315, 397] on button "Next" at bounding box center [327, 385] width 69 height 23
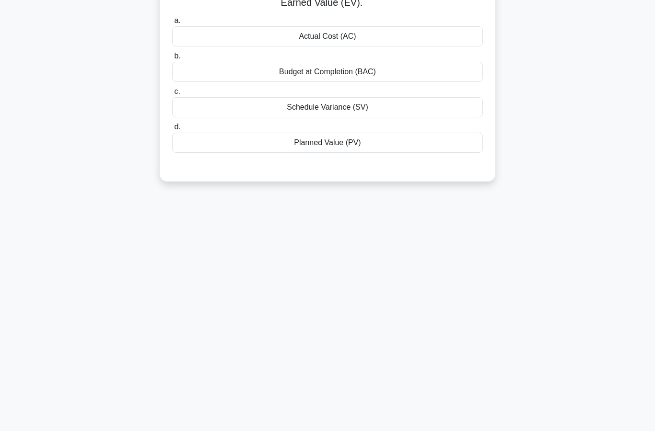
scroll to position [48, 0]
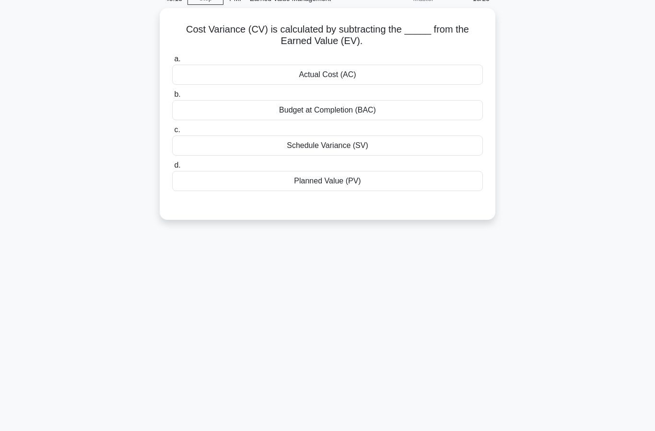
click at [315, 78] on div "Actual Cost (AC)" at bounding box center [327, 75] width 311 height 20
click at [172, 62] on input "a. Actual Cost (AC)" at bounding box center [172, 59] width 0 height 6
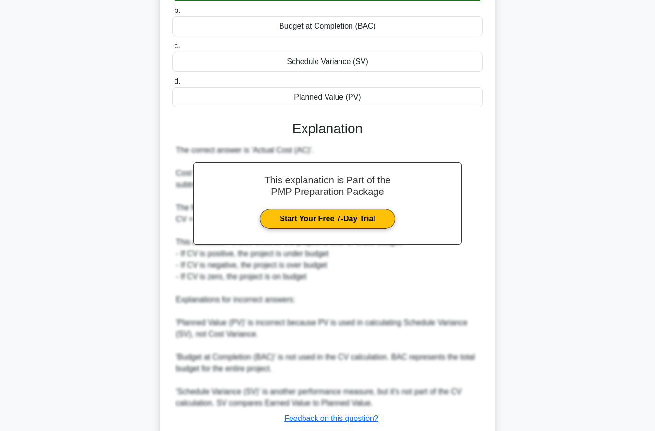
scroll to position [156, 0]
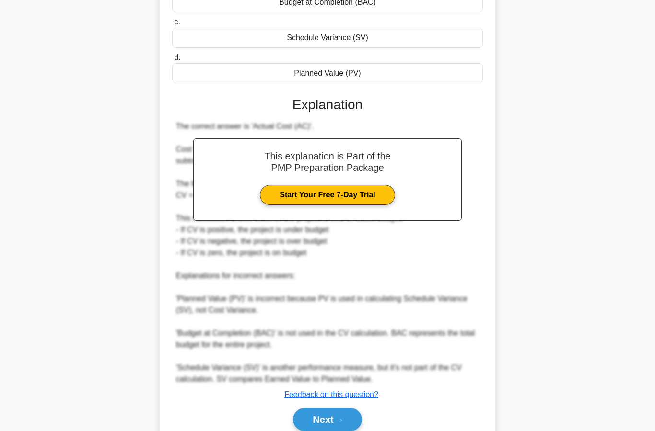
click at [331, 419] on button "Next" at bounding box center [327, 419] width 69 height 23
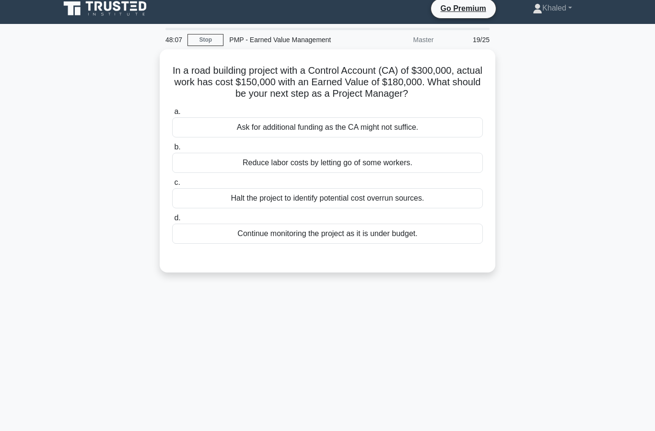
scroll to position [0, 0]
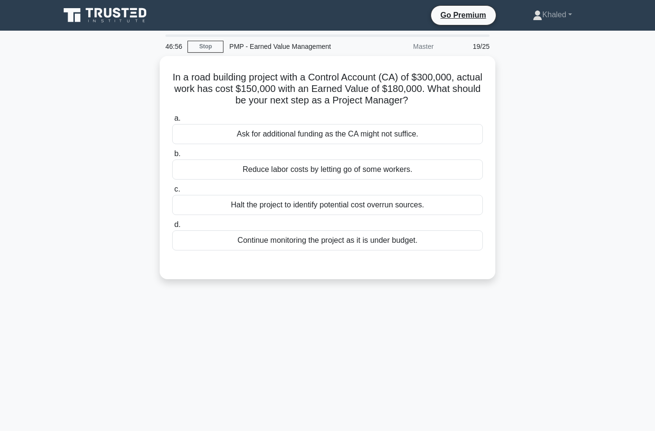
click at [360, 251] on div "Continue monitoring the project as it is under budget." at bounding box center [327, 241] width 311 height 20
click at [172, 228] on input "d. Continue monitoring the project as it is under budget." at bounding box center [172, 225] width 0 height 6
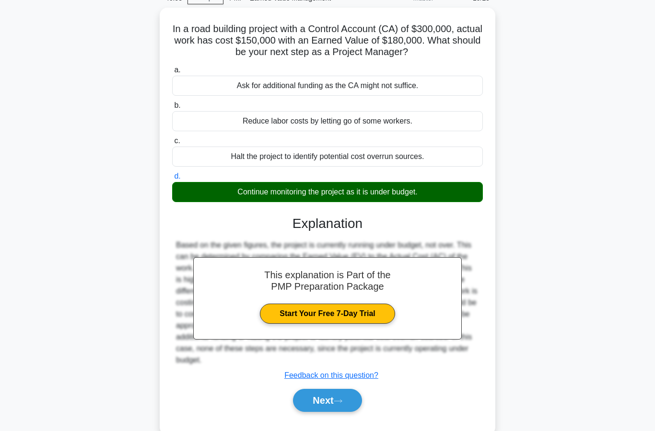
scroll to position [52, 0]
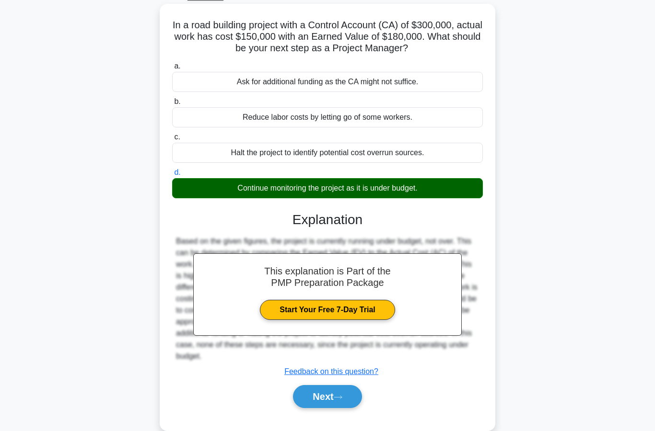
click at [327, 408] on button "Next" at bounding box center [327, 396] width 69 height 23
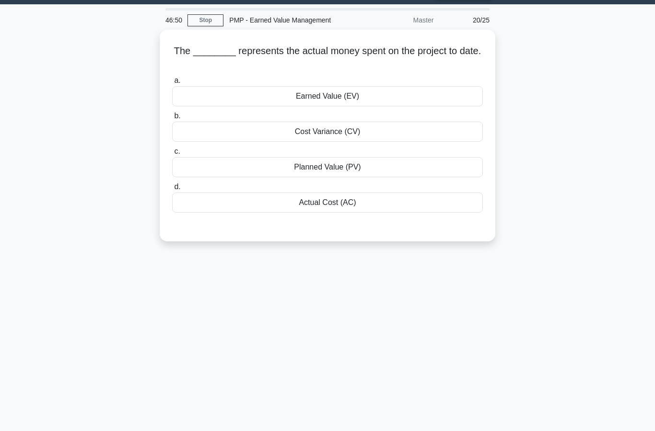
scroll to position [0, 0]
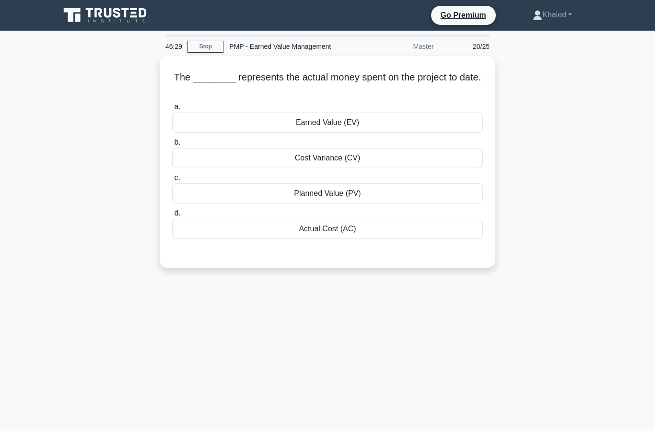
click at [379, 128] on div "Earned Value (EV)" at bounding box center [327, 123] width 311 height 20
click at [172, 110] on input "a. Earned Value (EV)" at bounding box center [172, 107] width 0 height 6
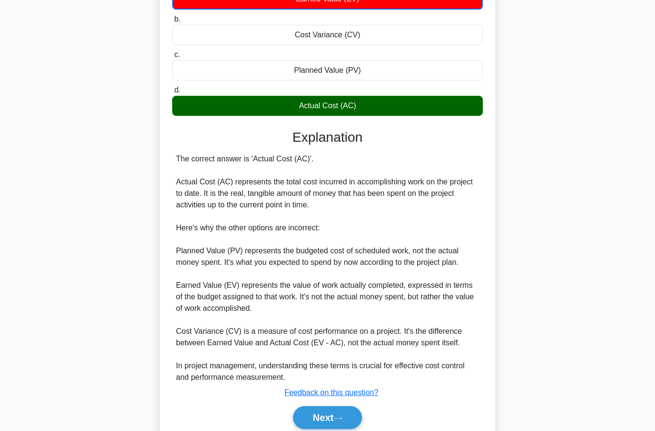
scroll to position [145, 0]
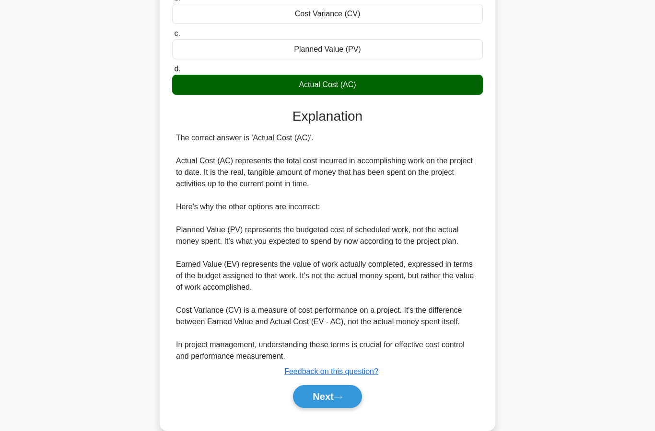
click at [323, 408] on button "Next" at bounding box center [327, 396] width 69 height 23
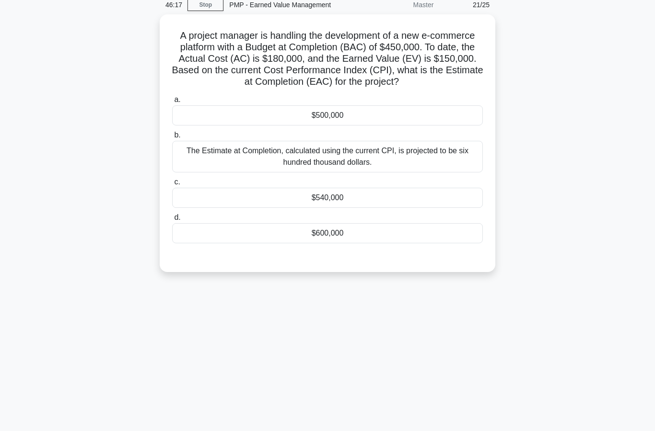
scroll to position [0, 0]
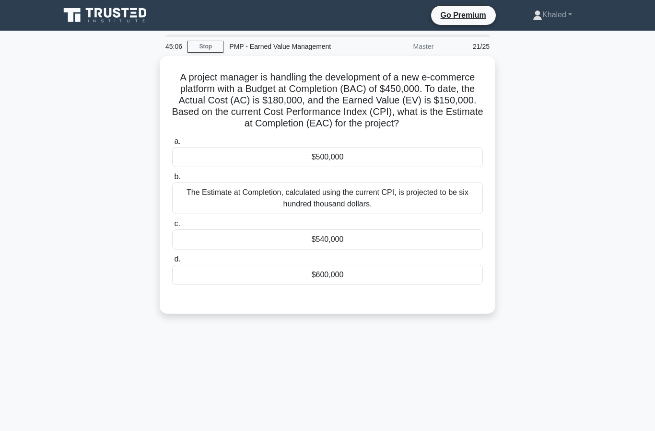
click at [356, 249] on div "$540,000" at bounding box center [327, 240] width 311 height 20
click at [172, 227] on input "c. $540,000" at bounding box center [172, 224] width 0 height 6
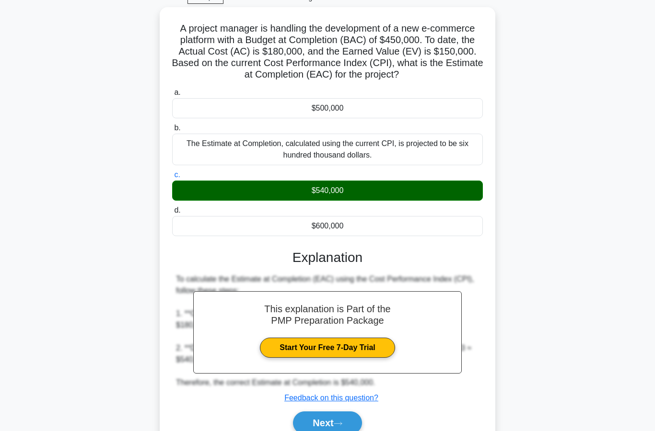
scroll to position [64, 0]
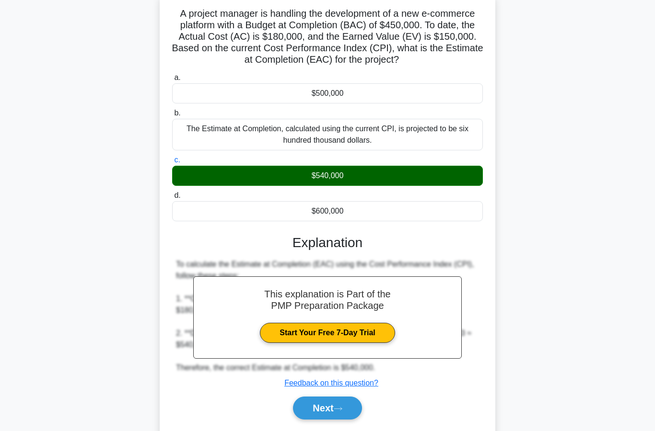
click at [335, 415] on button "Next" at bounding box center [327, 408] width 69 height 23
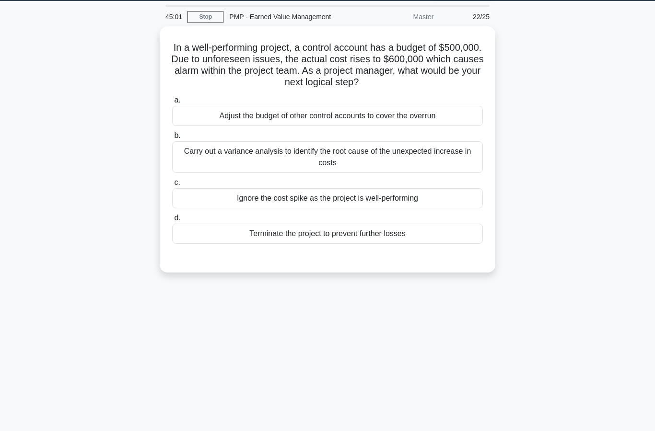
scroll to position [0, 0]
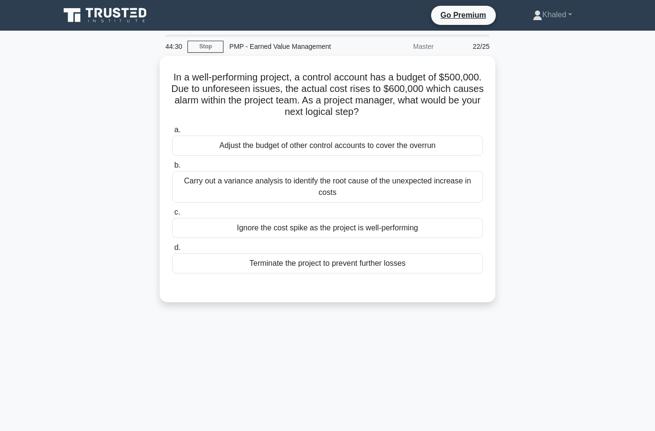
click at [334, 183] on div "Carry out a variance analysis to identify the root cause of the unexpected incr…" at bounding box center [327, 187] width 311 height 32
click at [172, 169] on input "b. Carry out a variance analysis to identify the root cause of the unexpected i…" at bounding box center [172, 166] width 0 height 6
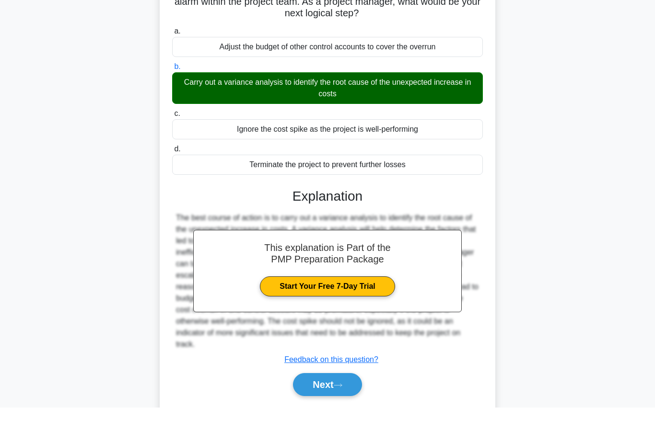
scroll to position [75, 0]
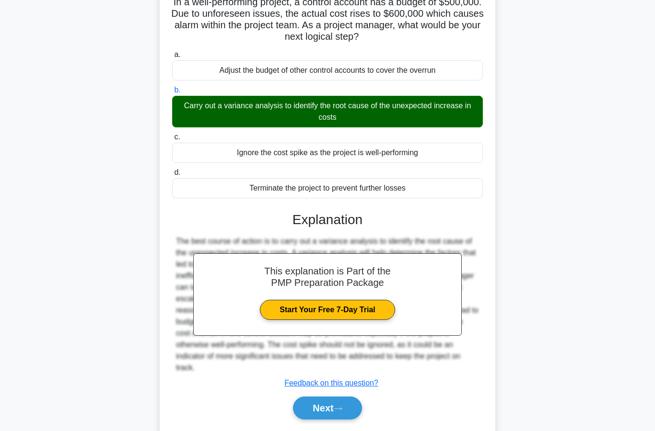
click at [326, 418] on button "Next" at bounding box center [327, 408] width 69 height 23
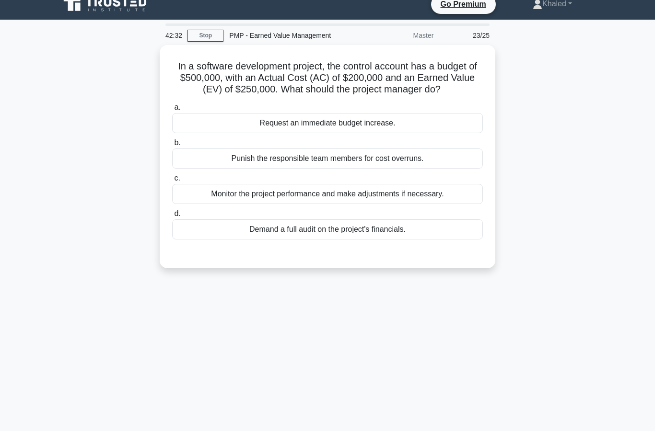
scroll to position [8, 0]
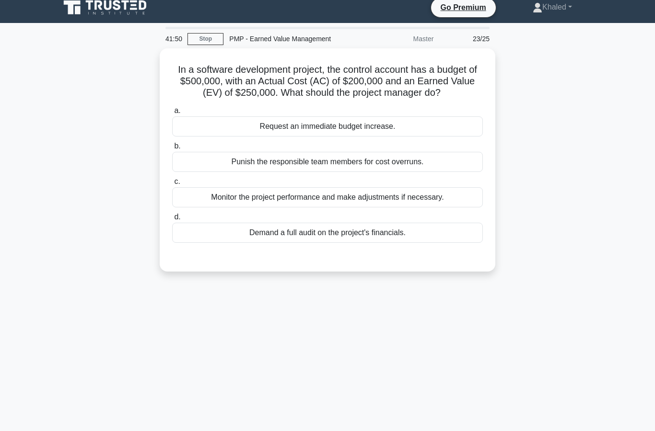
click at [371, 207] on div "Monitor the project performance and make adjustments if necessary." at bounding box center [327, 197] width 311 height 20
click at [172, 185] on input "c. Monitor the project performance and make adjustments if necessary." at bounding box center [172, 182] width 0 height 6
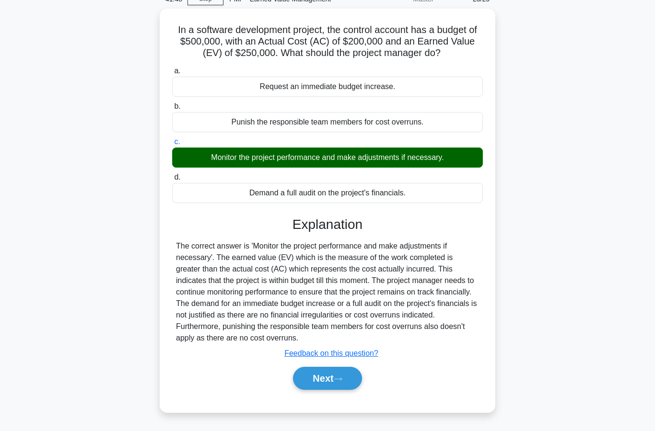
scroll to position [48, 0]
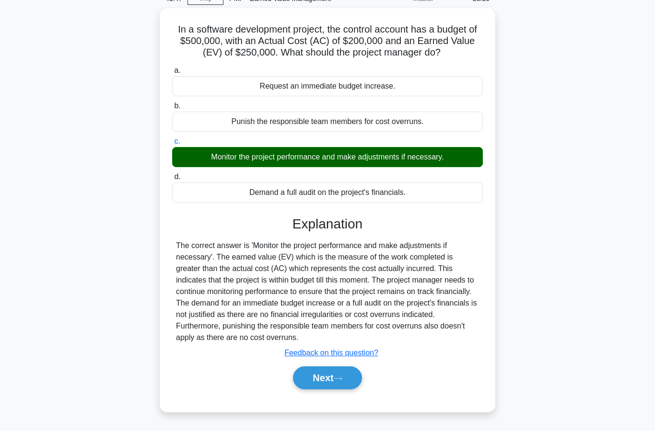
click at [328, 390] on button "Next" at bounding box center [327, 378] width 69 height 23
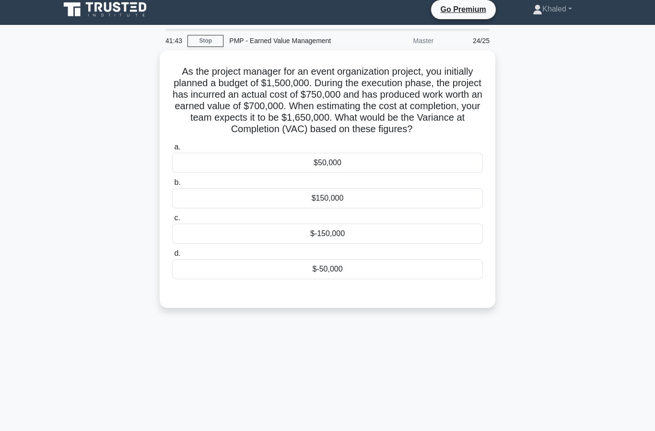
scroll to position [5, 0]
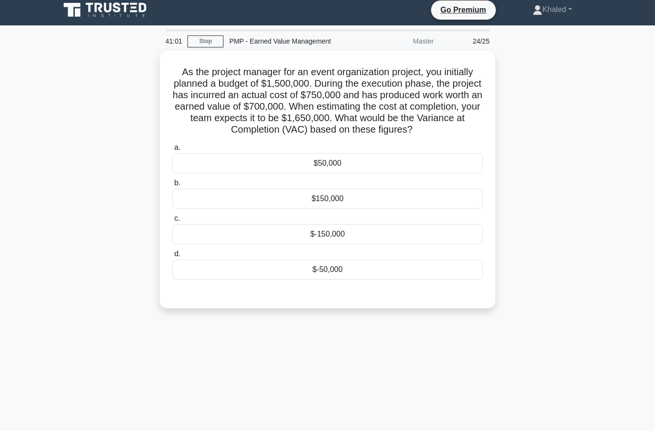
click at [356, 244] on div "$-150,000" at bounding box center [327, 234] width 311 height 20
click at [172, 222] on input "c. $-150,000" at bounding box center [172, 219] width 0 height 6
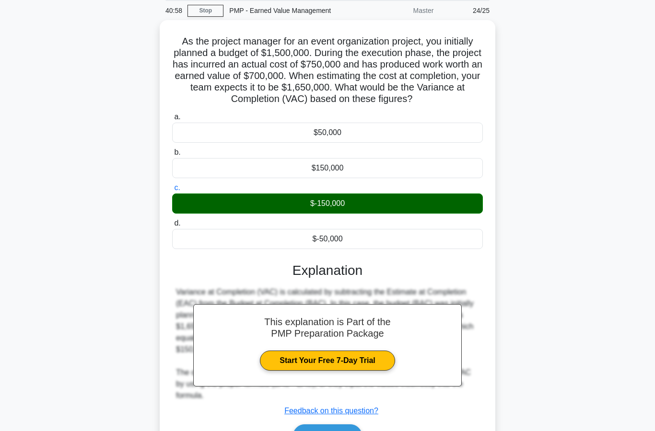
scroll to position [65, 0]
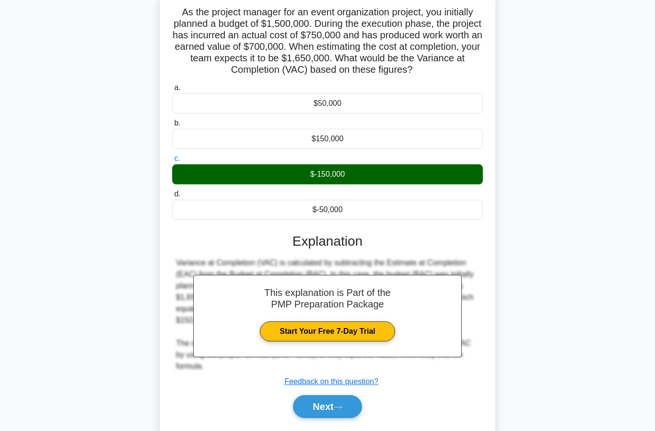
click at [329, 418] on button "Next" at bounding box center [327, 406] width 69 height 23
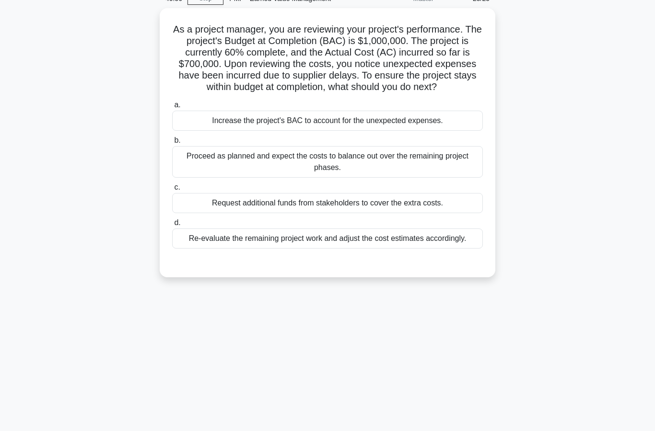
scroll to position [38, 0]
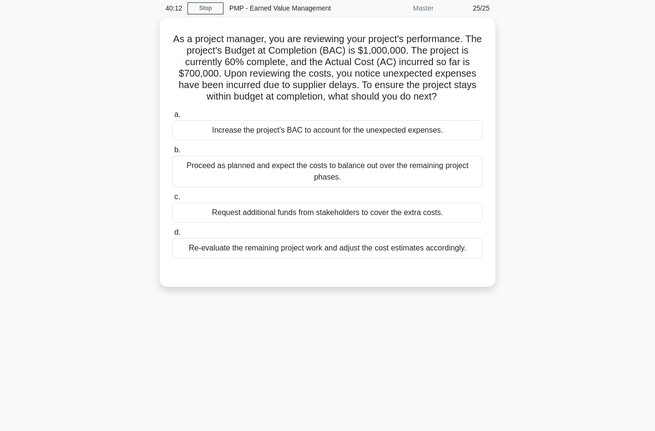
click at [346, 258] on div "Re-evaluate the remaining project work and adjust the cost estimates accordingl…" at bounding box center [327, 248] width 311 height 20
click at [172, 236] on input "d. Re-evaluate the remaining project work and adjust the cost estimates accordi…" at bounding box center [172, 233] width 0 height 6
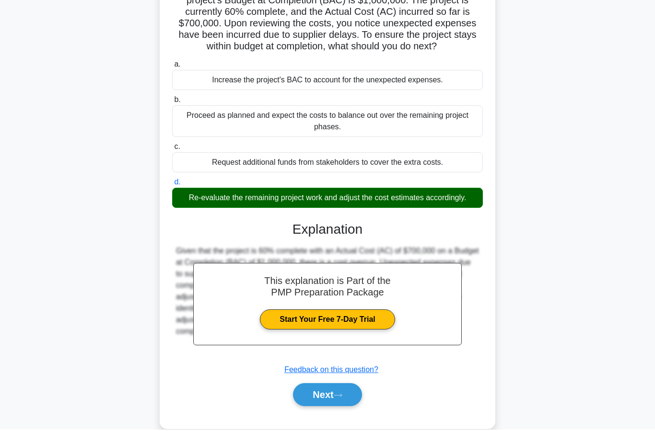
scroll to position [87, 0]
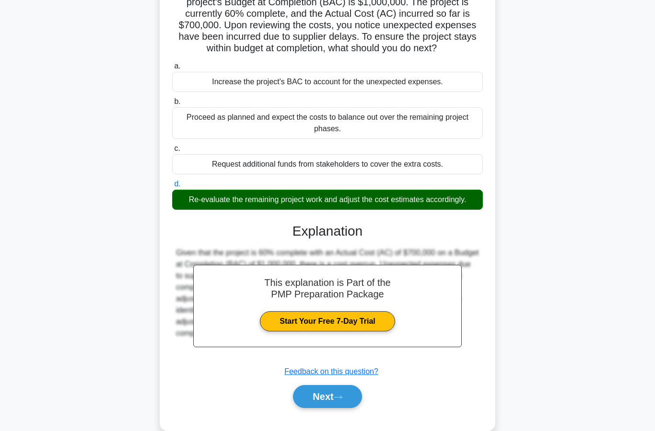
click at [325, 408] on button "Next" at bounding box center [327, 396] width 69 height 23
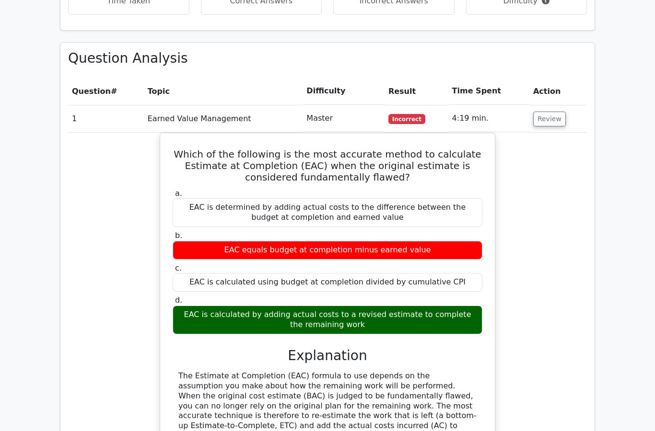
scroll to position [683, 0]
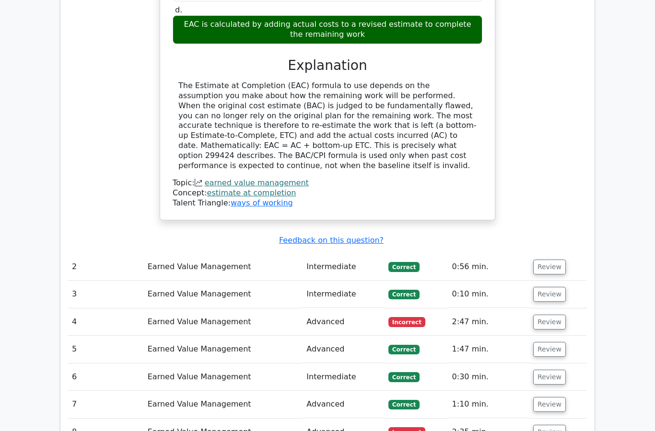
click at [547, 315] on button "Review" at bounding box center [549, 322] width 33 height 15
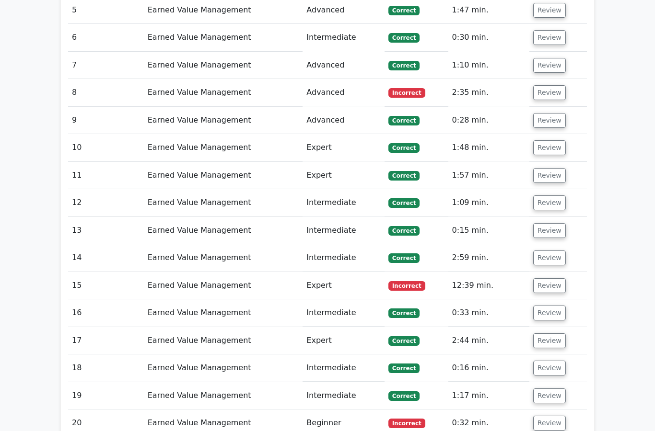
scroll to position [1866, 0]
click at [554, 416] on button "Review" at bounding box center [549, 423] width 33 height 15
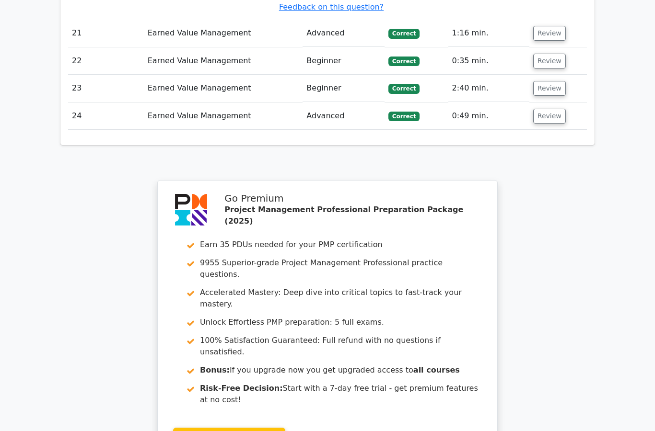
scroll to position [2798, 0]
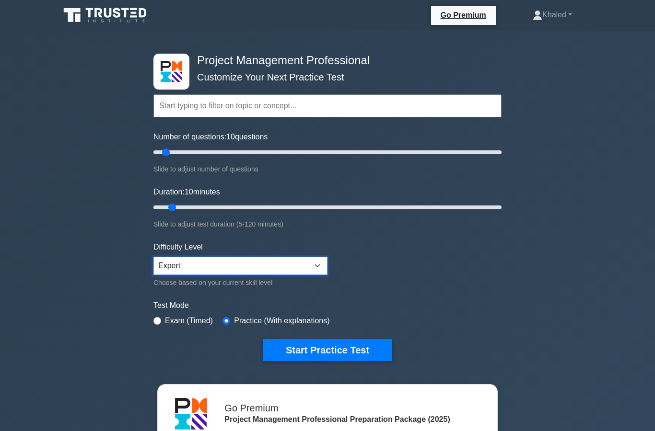
click at [326, 266] on select "Beginner Intermediate Expert" at bounding box center [240, 266] width 174 height 18
